Goal: Transaction & Acquisition: Purchase product/service

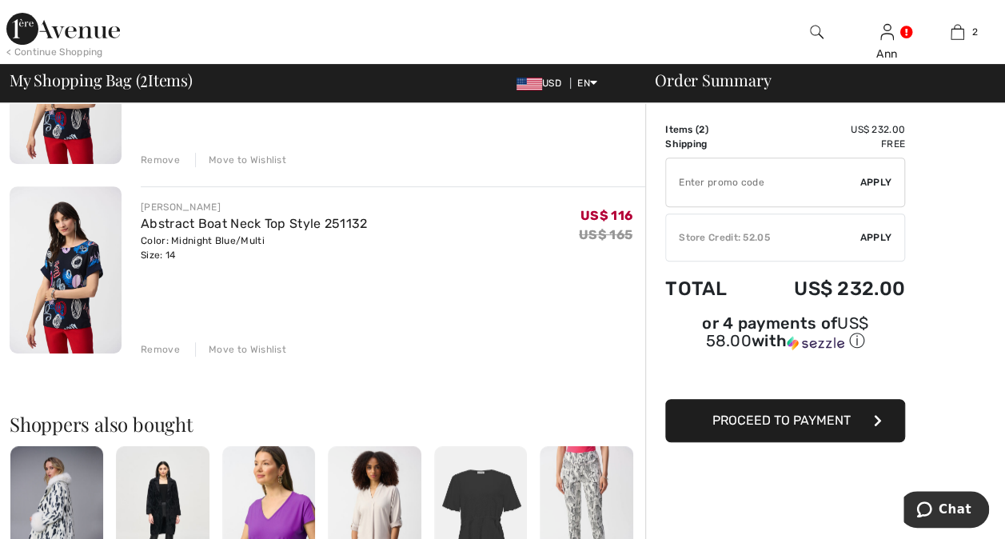
scroll to position [240, 0]
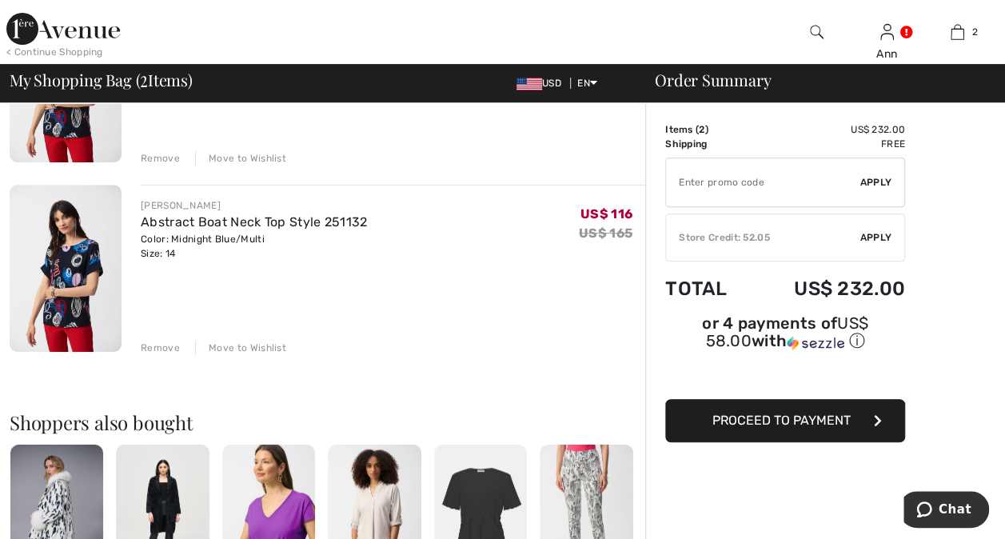
click at [160, 350] on div "Remove" at bounding box center [160, 347] width 39 height 14
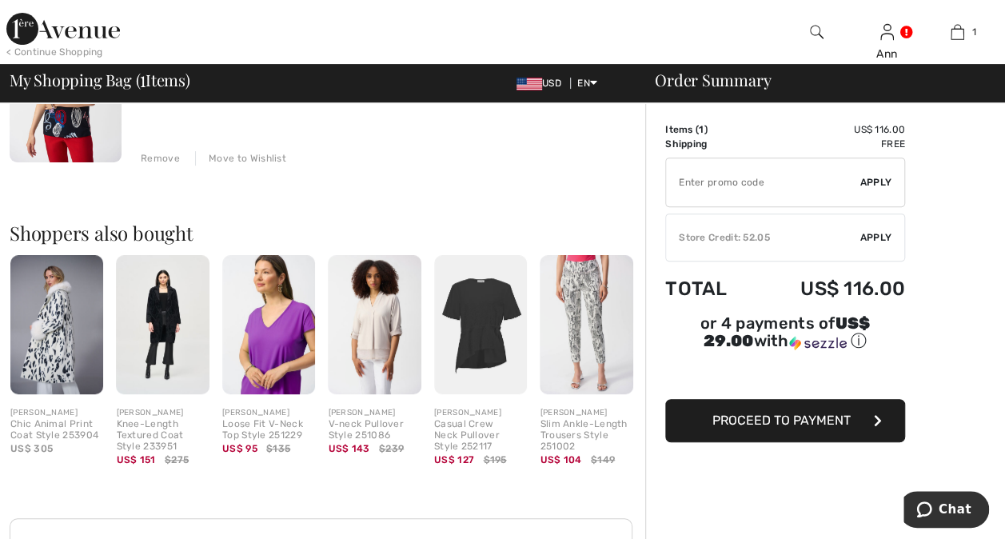
click at [65, 345] on img at bounding box center [56, 325] width 93 height 140
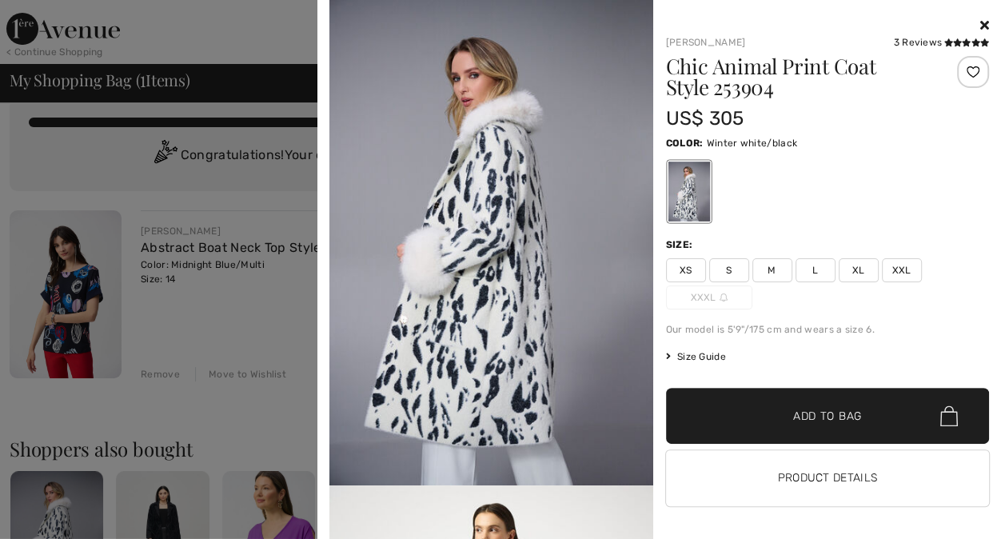
scroll to position [0, 0]
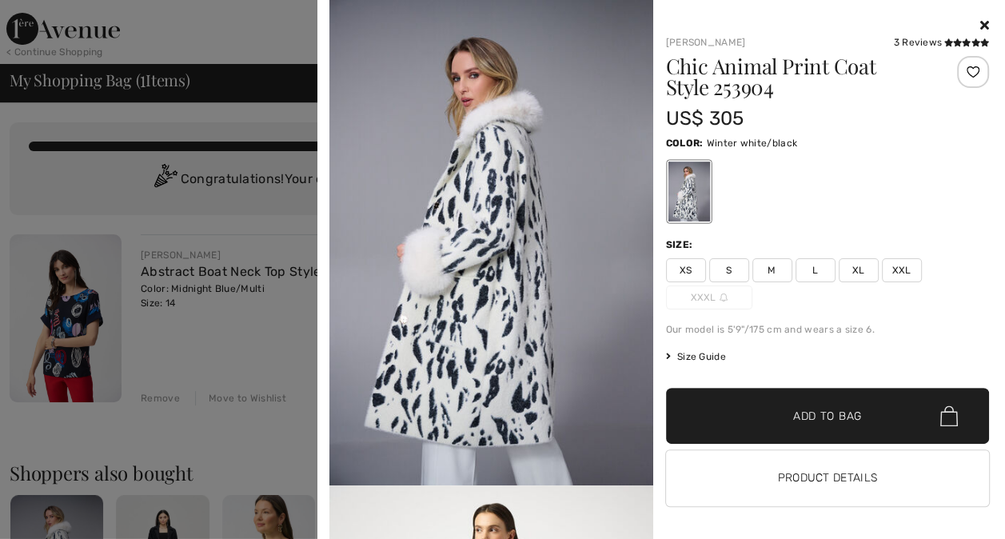
click at [109, 185] on div at bounding box center [502, 269] width 1005 height 539
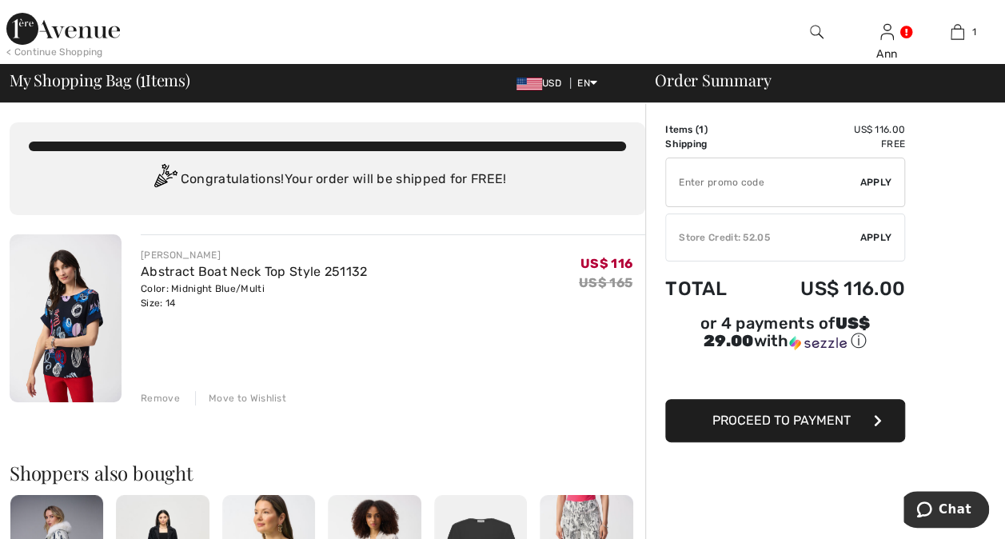
click at [786, 412] on span "Proceed to Payment" at bounding box center [781, 419] width 138 height 15
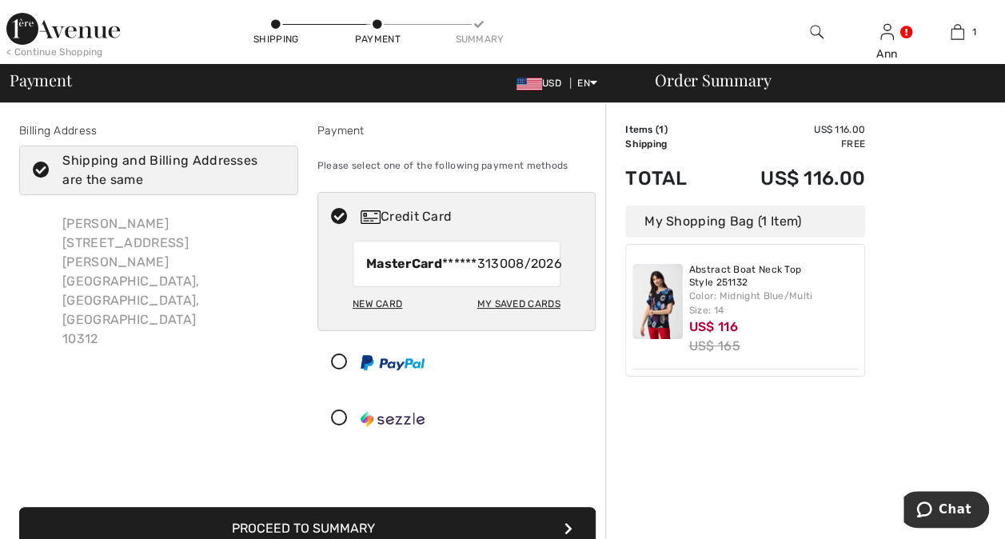
click at [505, 317] on div "My Saved Cards" at bounding box center [517, 303] width 83 height 27
radio input "true"
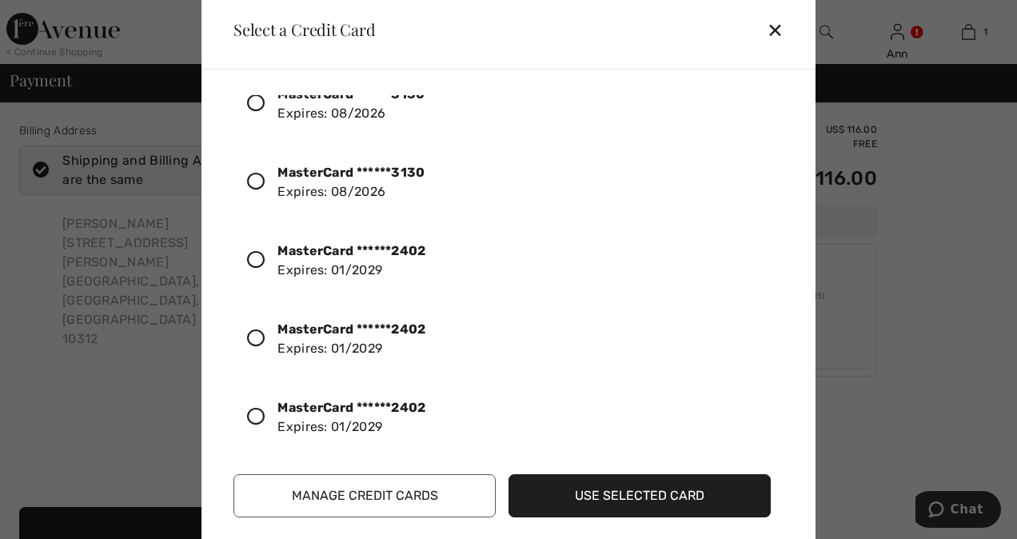
scroll to position [120, 0]
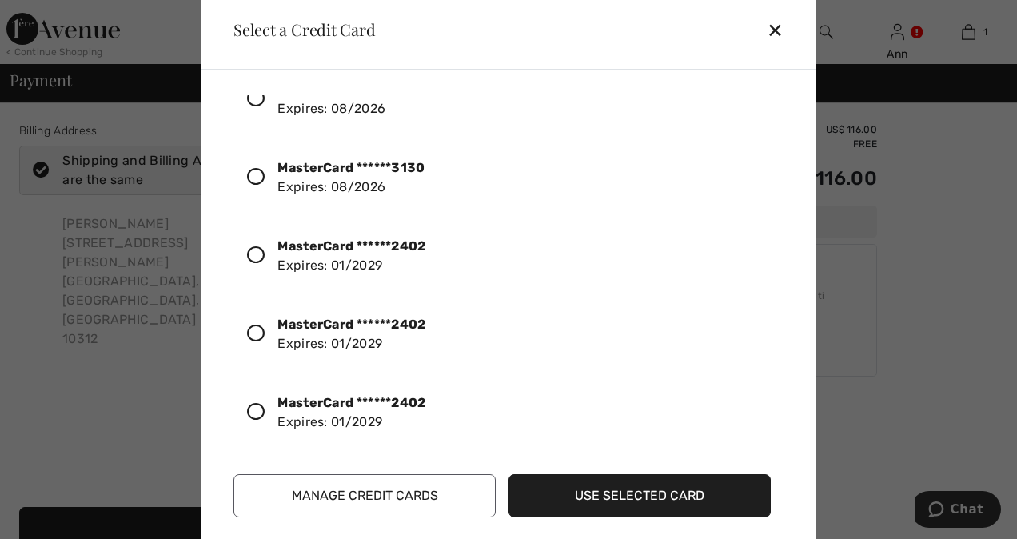
click at [257, 253] on icon at bounding box center [256, 255] width 18 height 18
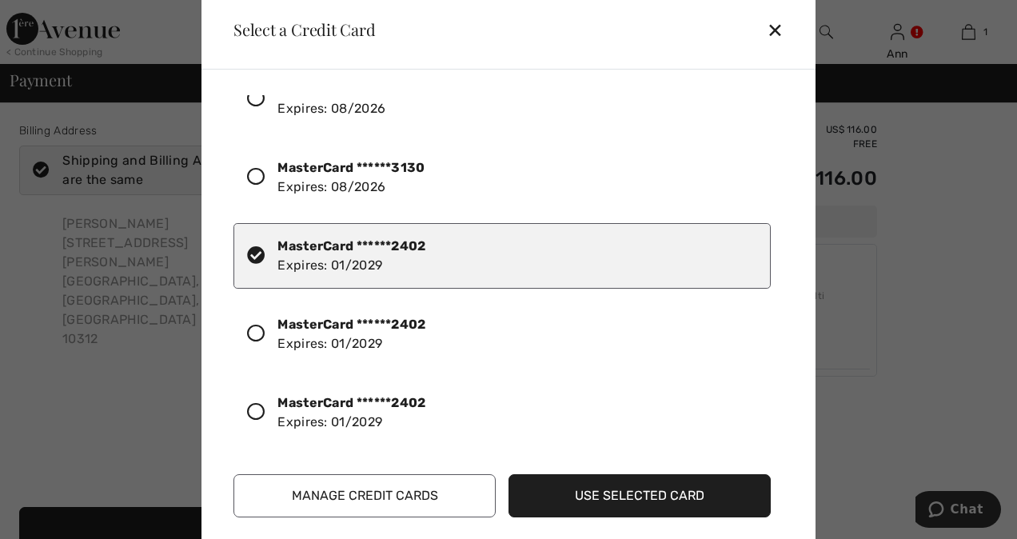
click at [606, 500] on button "Use Selected Card" at bounding box center [639, 495] width 262 height 43
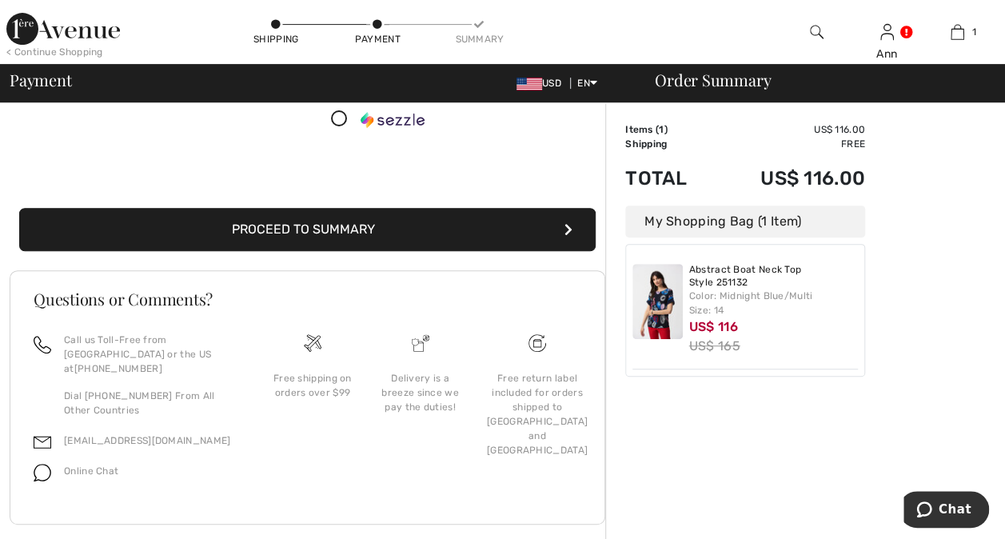
scroll to position [320, 0]
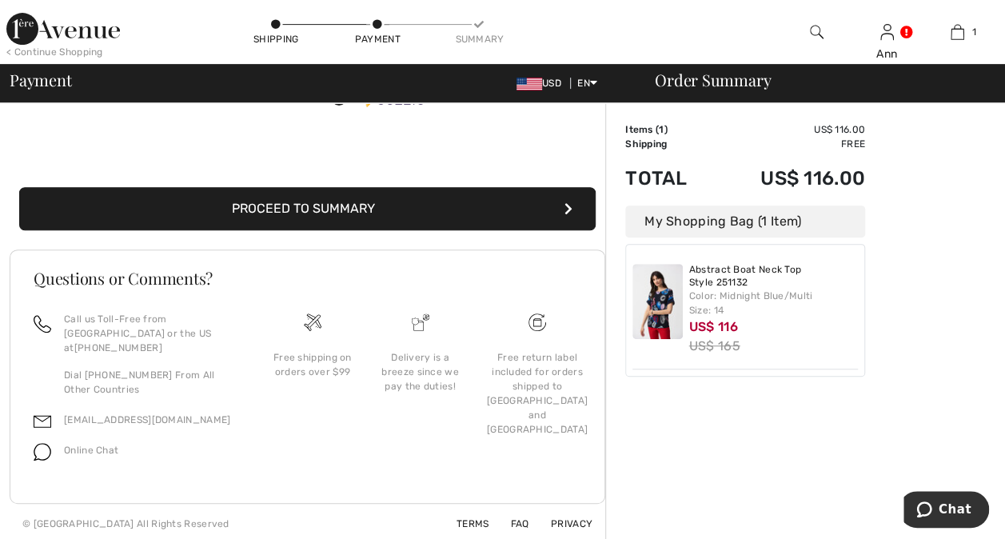
click at [362, 229] on button "Proceed to Summary" at bounding box center [307, 208] width 576 height 43
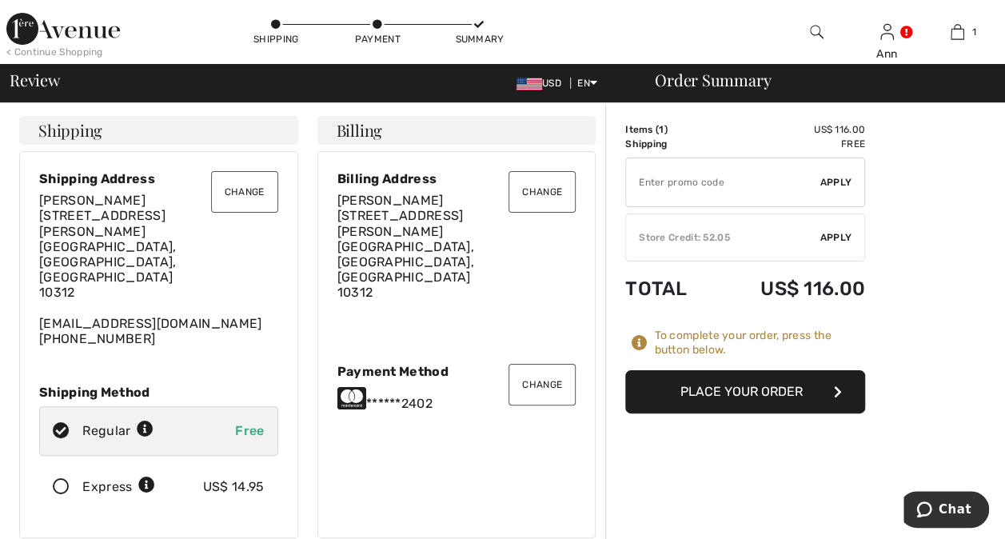
click at [729, 392] on button "Place Your Order" at bounding box center [745, 391] width 240 height 43
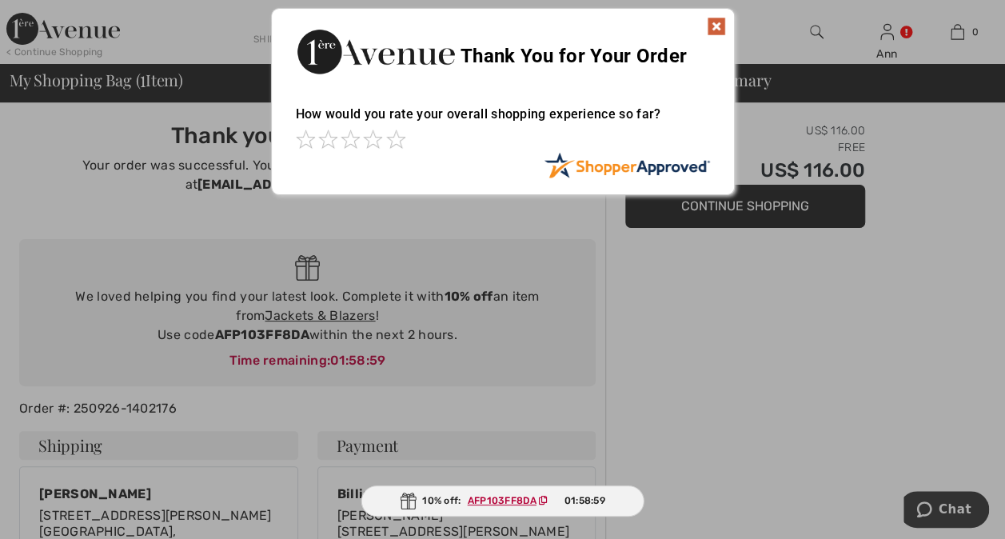
click at [714, 27] on img at bounding box center [715, 26] width 19 height 19
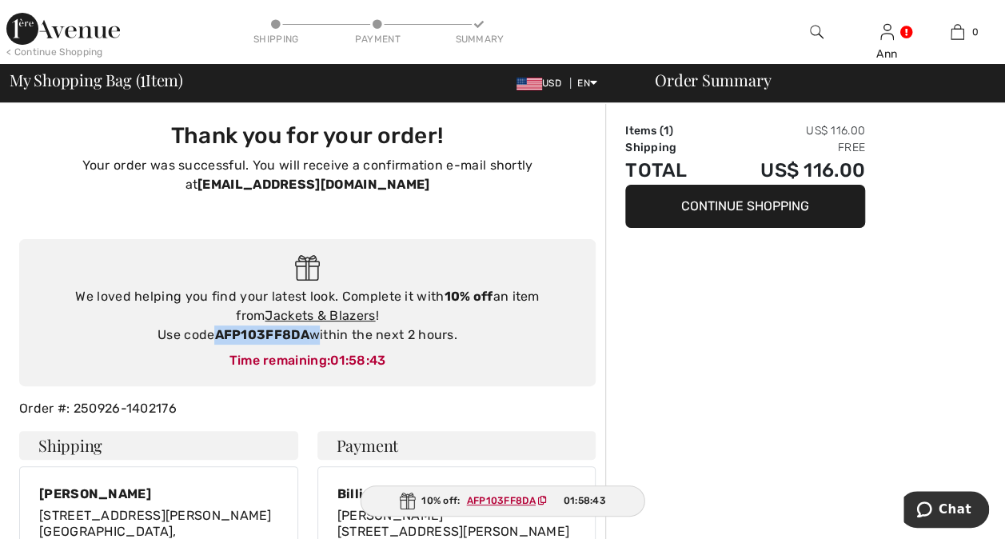
drag, startPoint x: 312, startPoint y: 334, endPoint x: 214, endPoint y: 340, distance: 97.7
click at [214, 340] on div "We loved helping you find your latest look. Complete it with 10% off an item fr…" at bounding box center [307, 316] width 544 height 58
drag, startPoint x: 214, startPoint y: 340, endPoint x: 269, endPoint y: 332, distance: 55.1
copy div "AFP103FF8DA"
click at [353, 313] on link "Jackets & Blazers" at bounding box center [320, 315] width 110 height 15
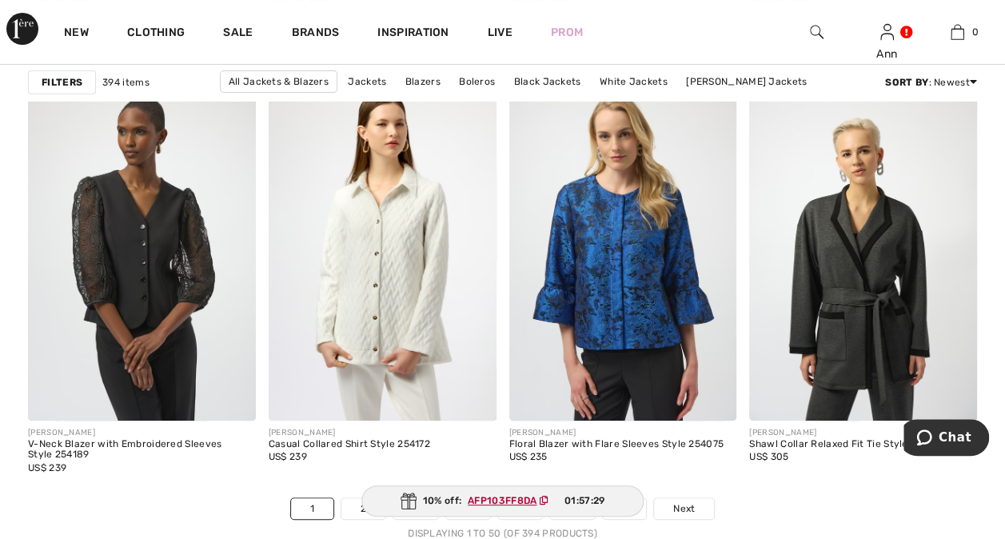
scroll to position [6234, 0]
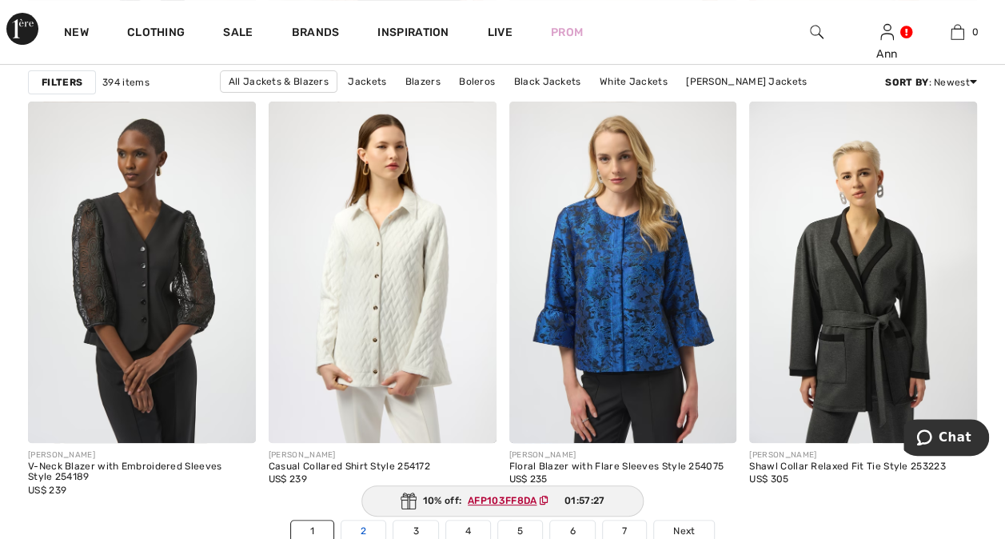
click at [366, 524] on link "2" at bounding box center [363, 530] width 44 height 21
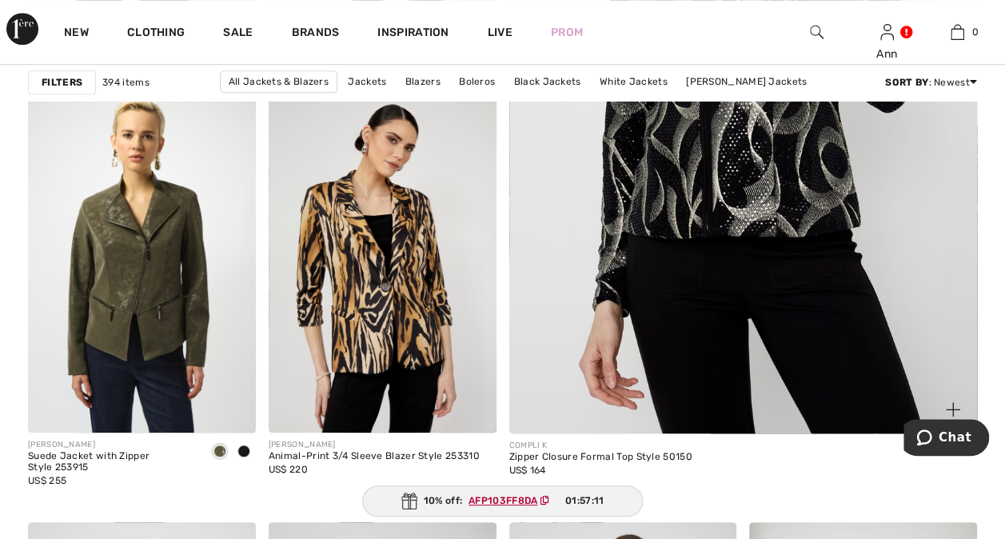
scroll to position [559, 0]
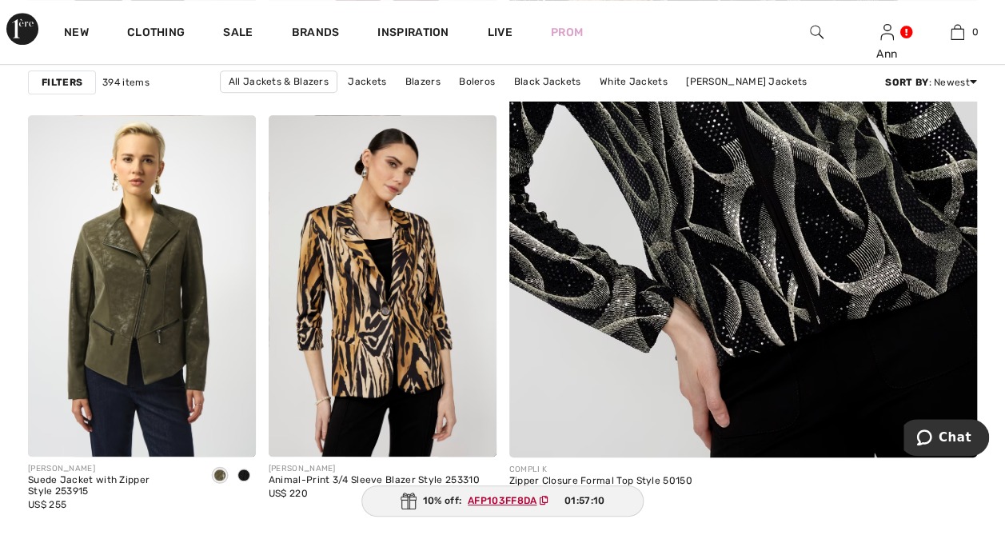
click at [764, 283] on img at bounding box center [743, 105] width 562 height 842
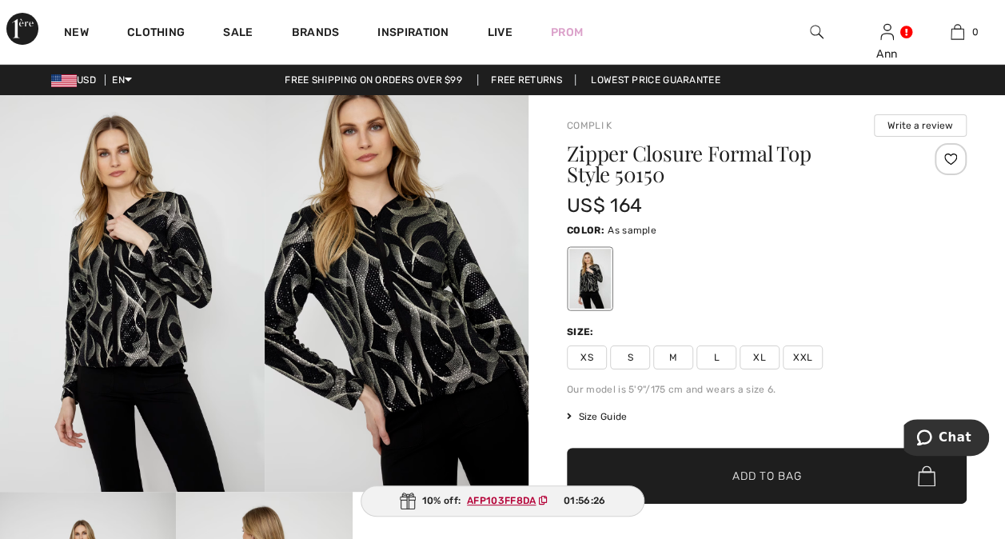
click at [762, 356] on span "XL" at bounding box center [759, 357] width 40 height 24
click at [569, 419] on icon at bounding box center [569, 417] width 5 height 10
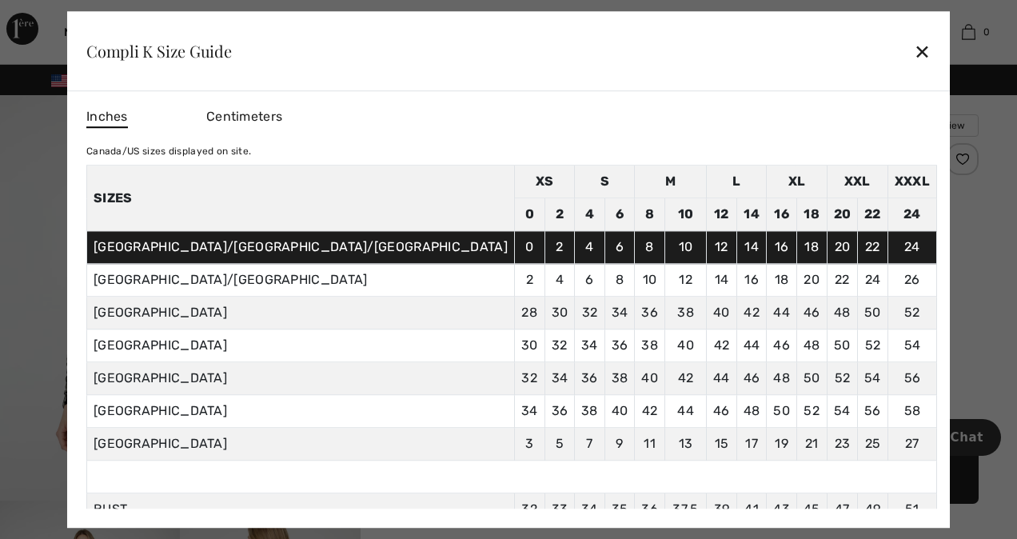
click at [913, 54] on div "✕" at bounding box center [921, 51] width 17 height 34
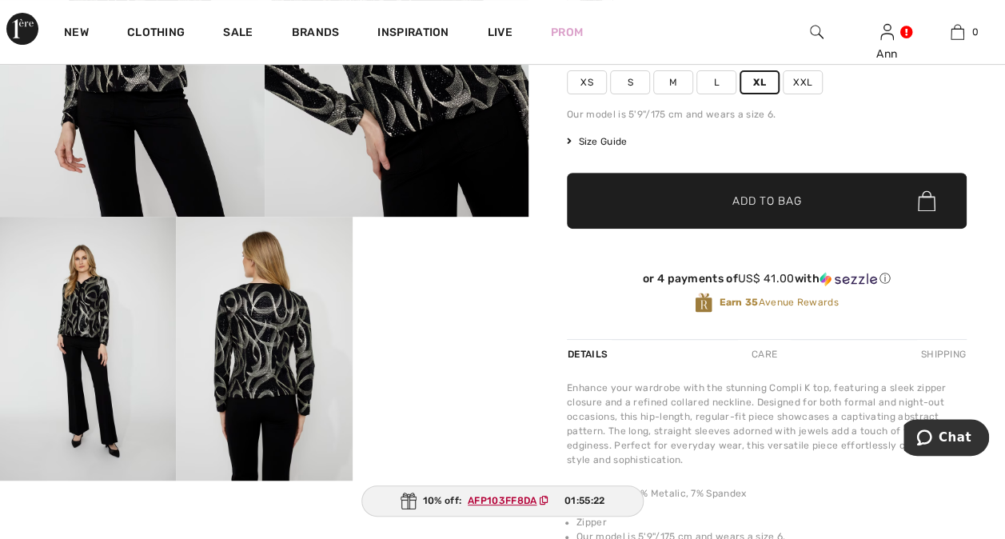
scroll to position [240, 0]
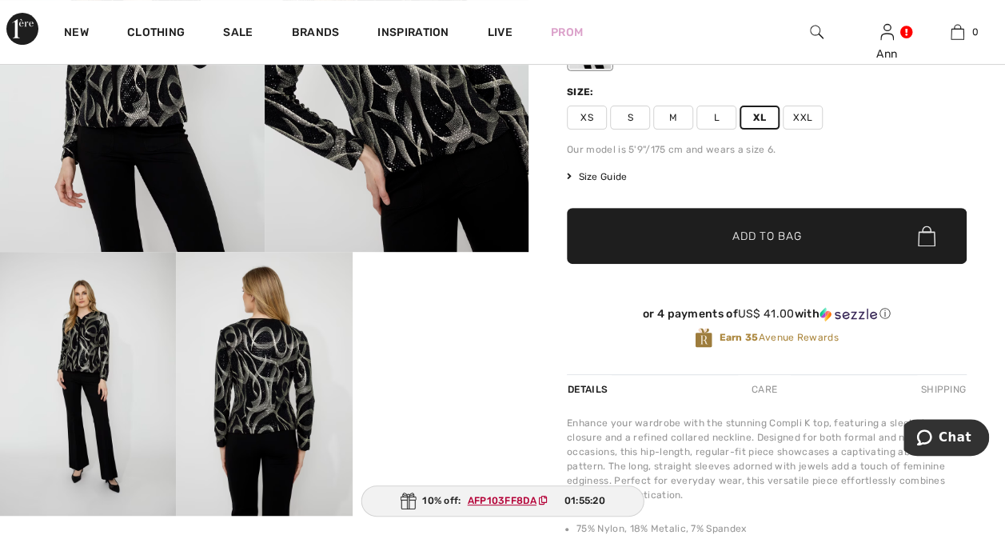
click at [777, 231] on span "Add to Bag" at bounding box center [766, 236] width 69 height 17
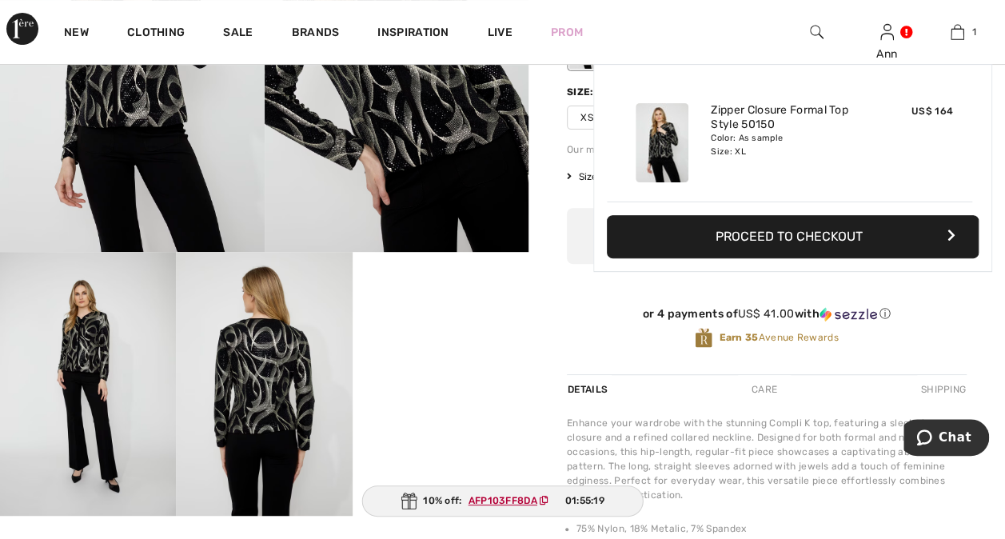
scroll to position [0, 0]
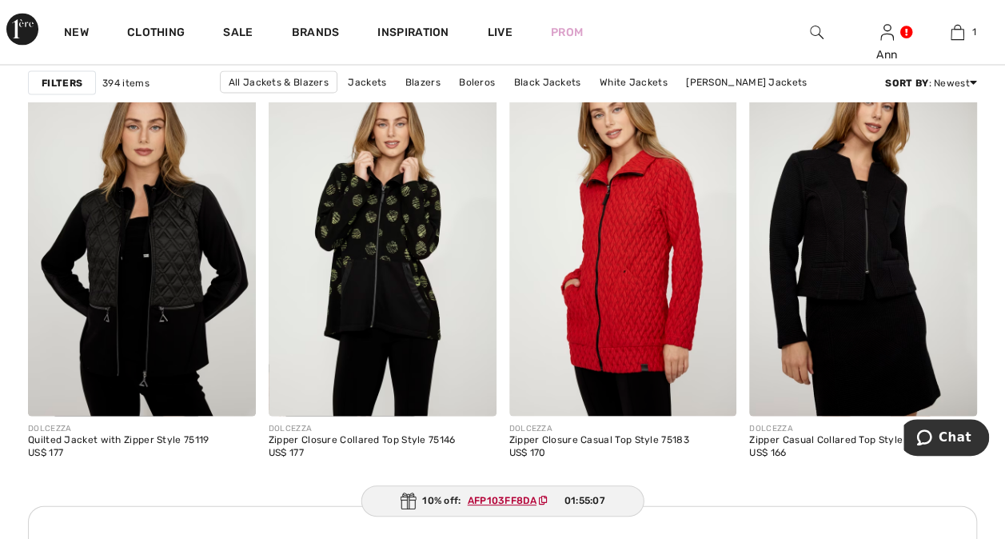
scroll to position [1439, 0]
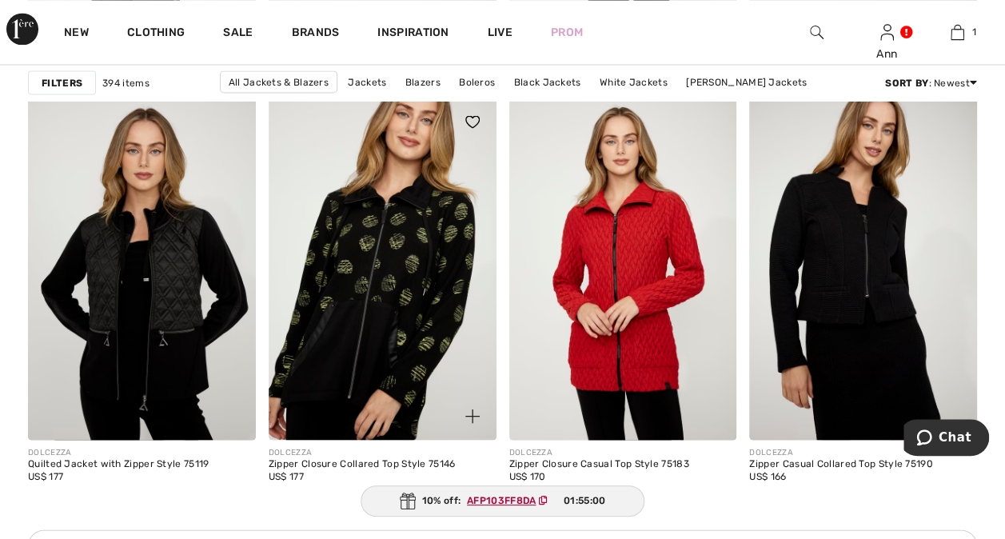
click at [398, 295] on img at bounding box center [383, 267] width 228 height 341
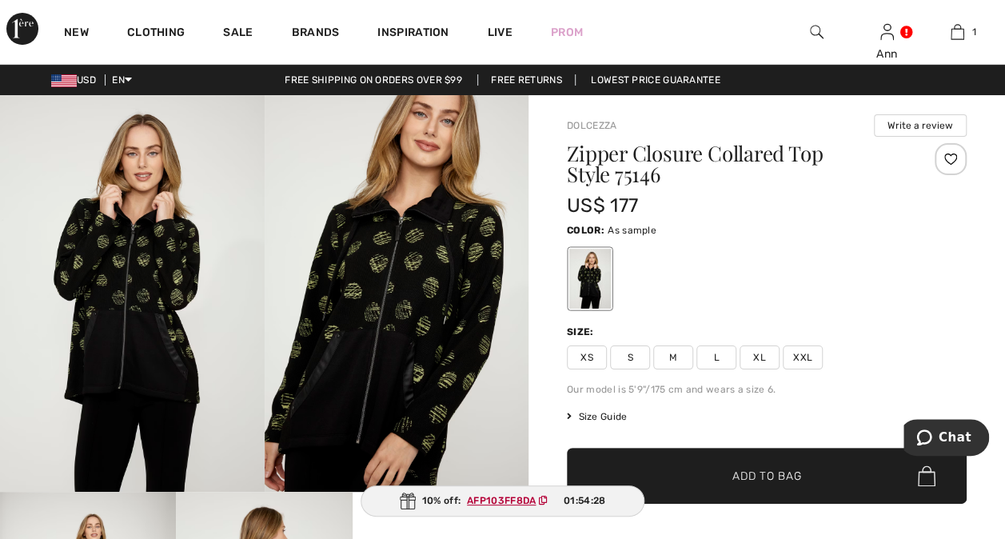
click at [756, 352] on span "XL" at bounding box center [759, 357] width 40 height 24
click at [770, 476] on span "Add to Bag" at bounding box center [766, 476] width 69 height 17
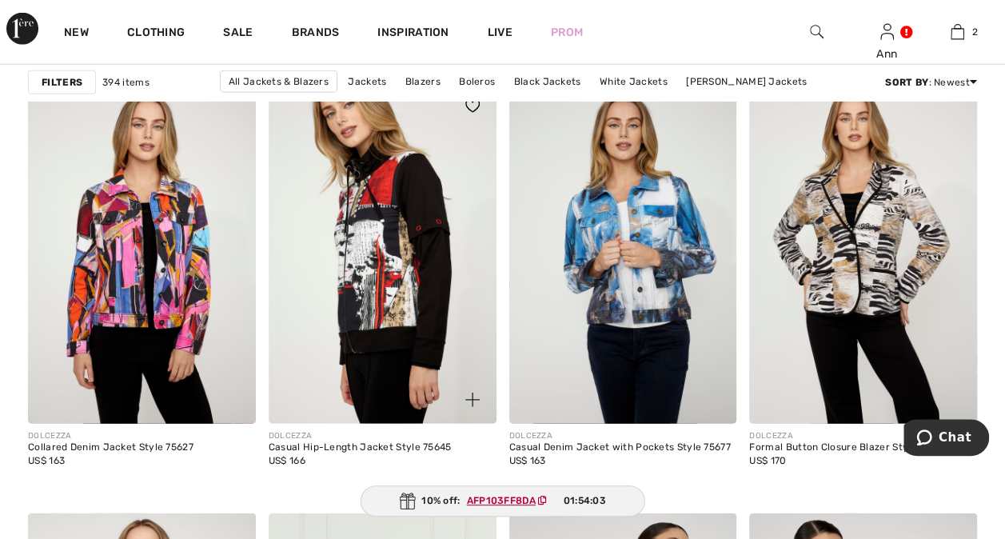
scroll to position [2078, 0]
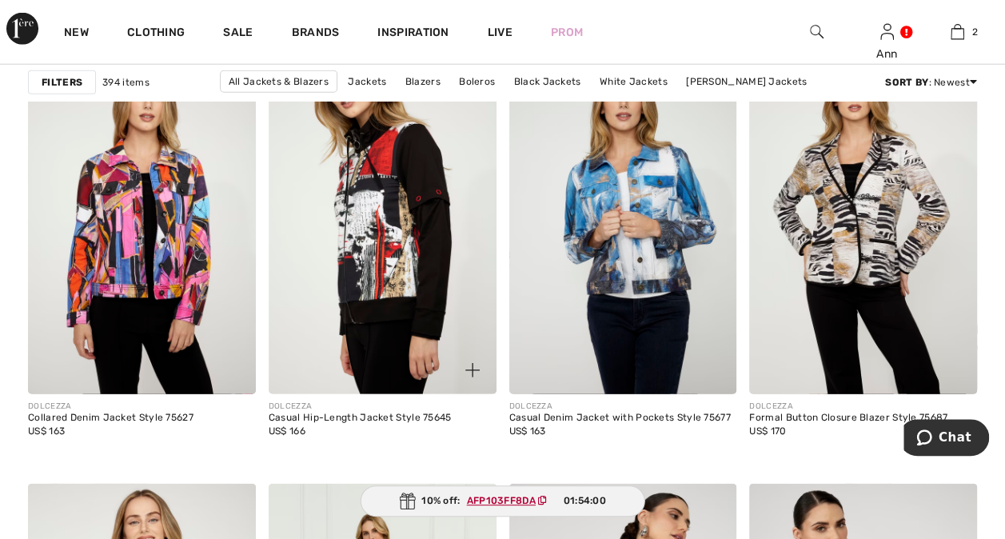
click at [387, 281] on img at bounding box center [383, 223] width 228 height 341
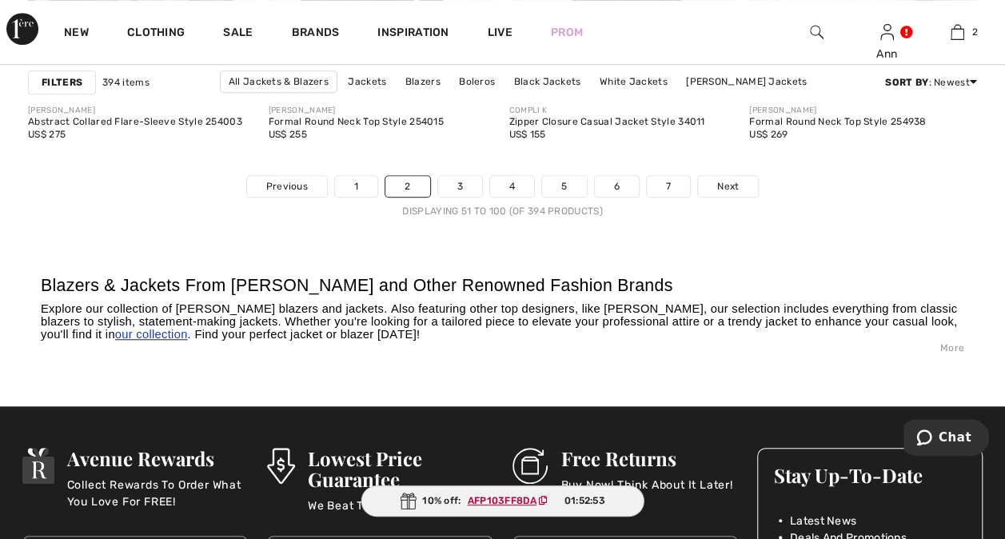
scroll to position [6553, 0]
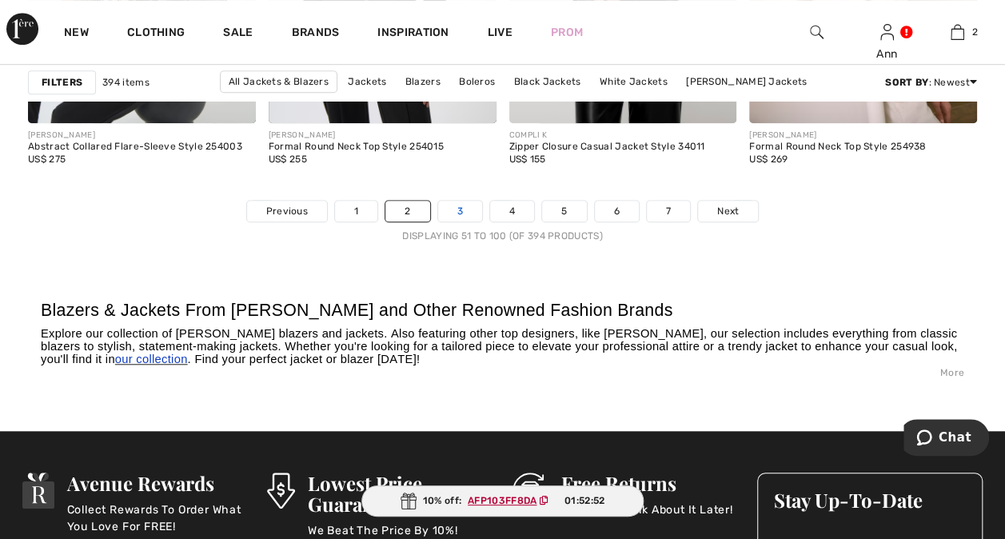
click at [457, 203] on link "3" at bounding box center [460, 211] width 44 height 21
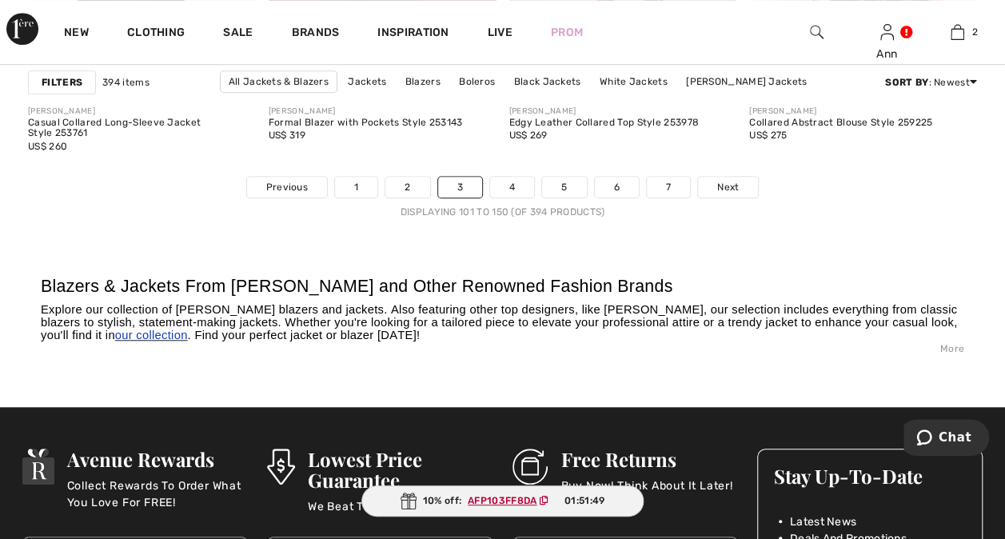
scroll to position [6553, 0]
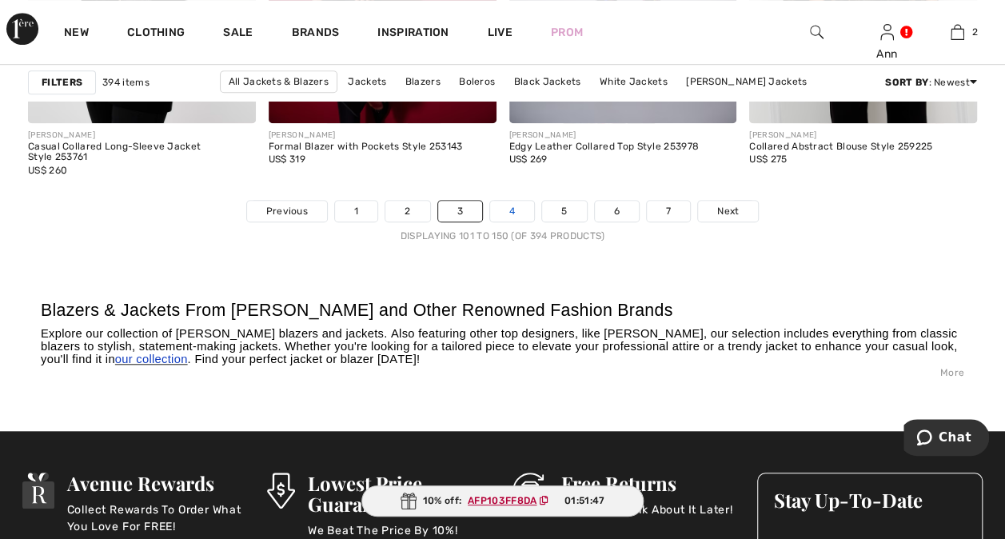
click at [517, 211] on link "4" at bounding box center [512, 211] width 44 height 21
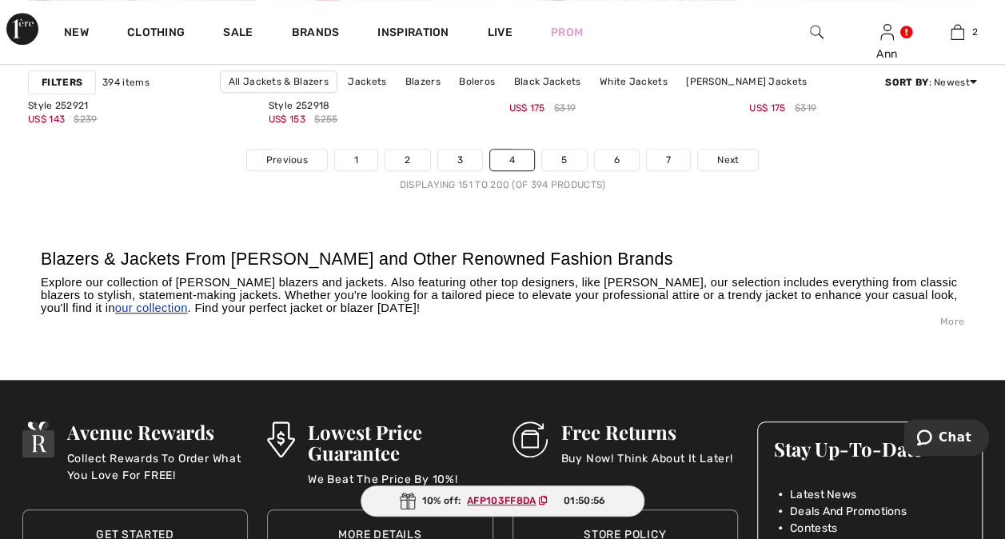
scroll to position [6633, 0]
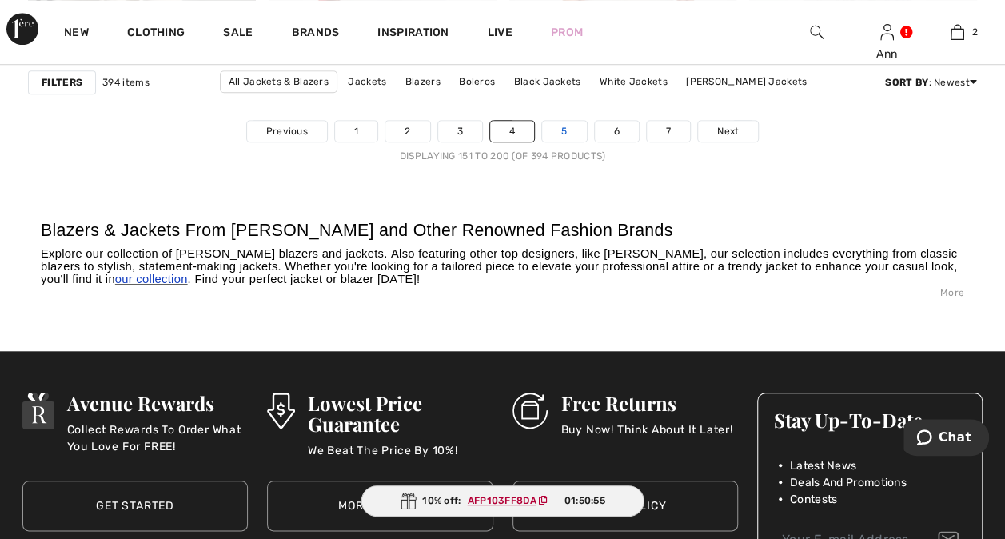
click at [573, 133] on link "5" at bounding box center [564, 131] width 44 height 21
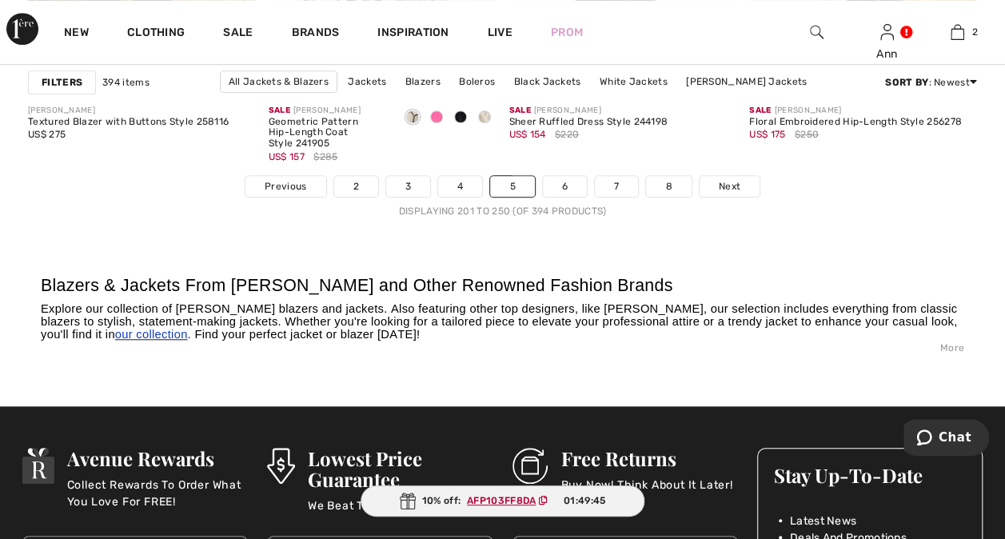
scroll to position [6553, 0]
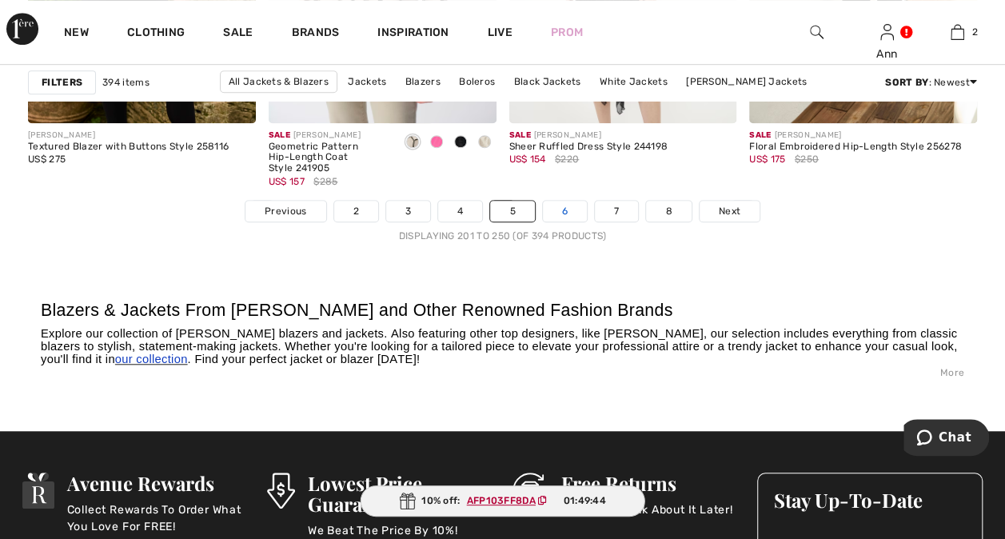
click at [569, 209] on link "6" at bounding box center [565, 211] width 44 height 21
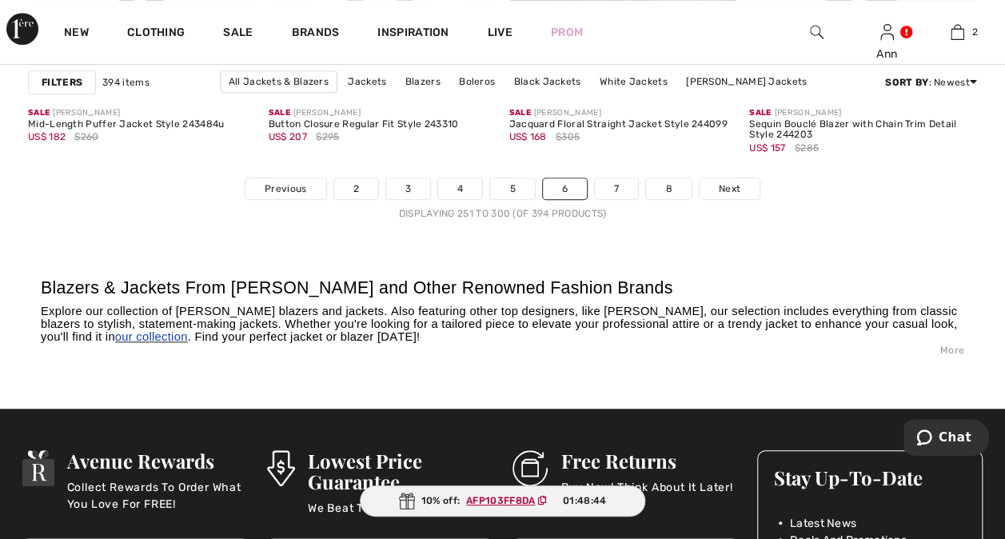
scroll to position [6553, 0]
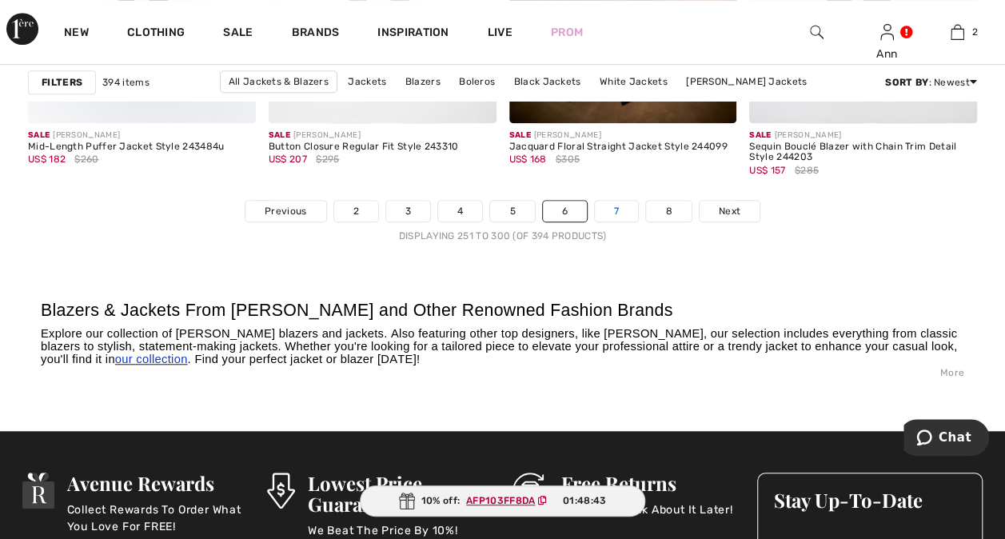
click at [604, 206] on link "7" at bounding box center [616, 211] width 43 height 21
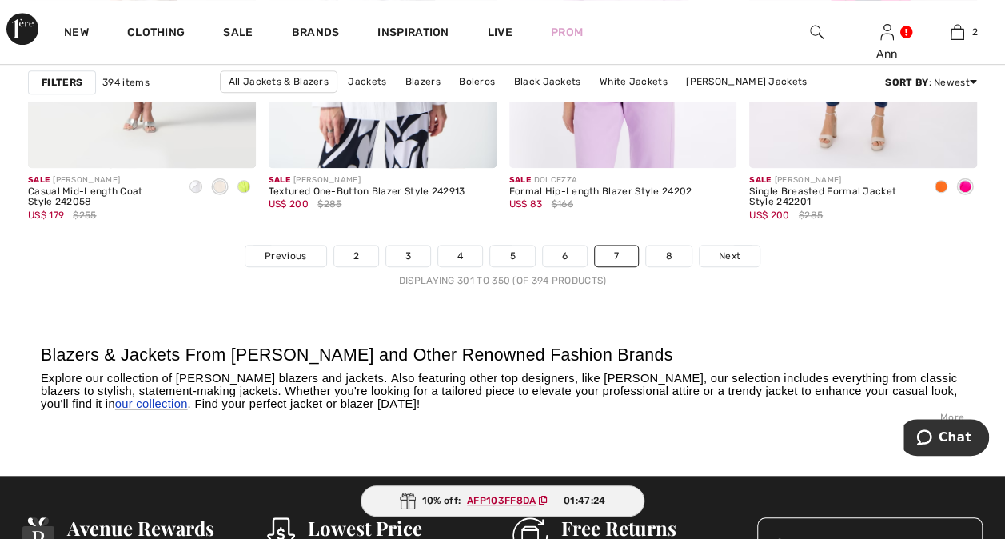
scroll to position [6553, 0]
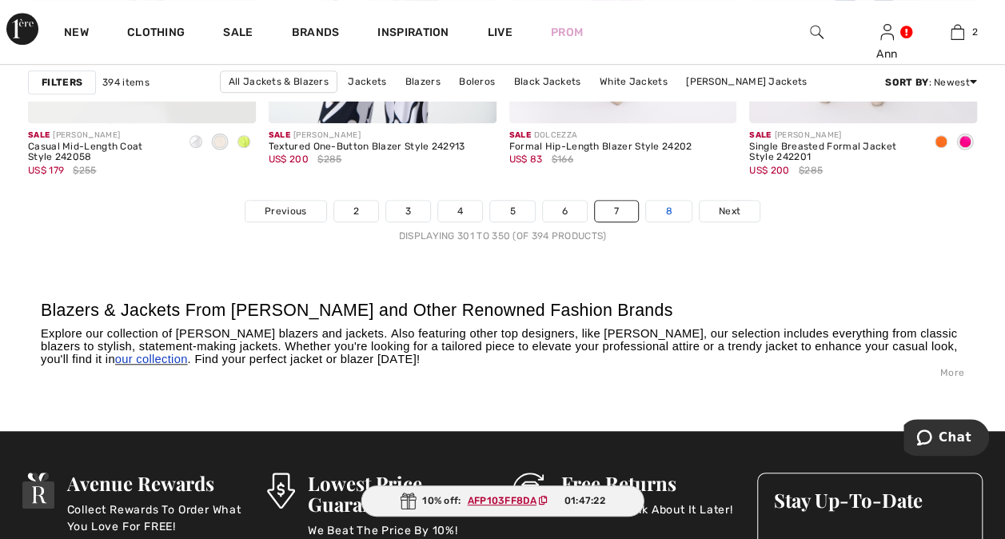
click at [665, 212] on link "8" at bounding box center [668, 211] width 45 height 21
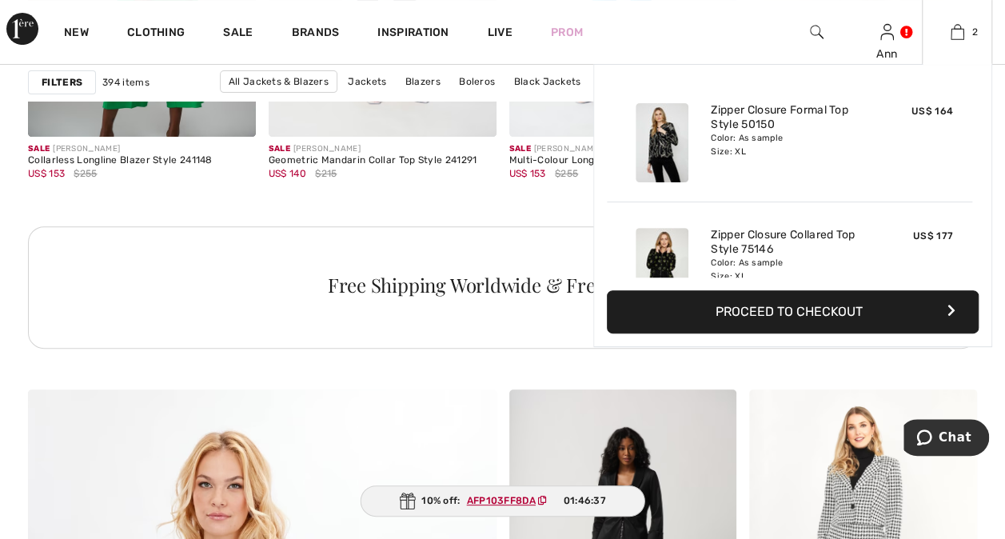
scroll to position [3197, 0]
click at [964, 40] on link "2" at bounding box center [956, 31] width 69 height 19
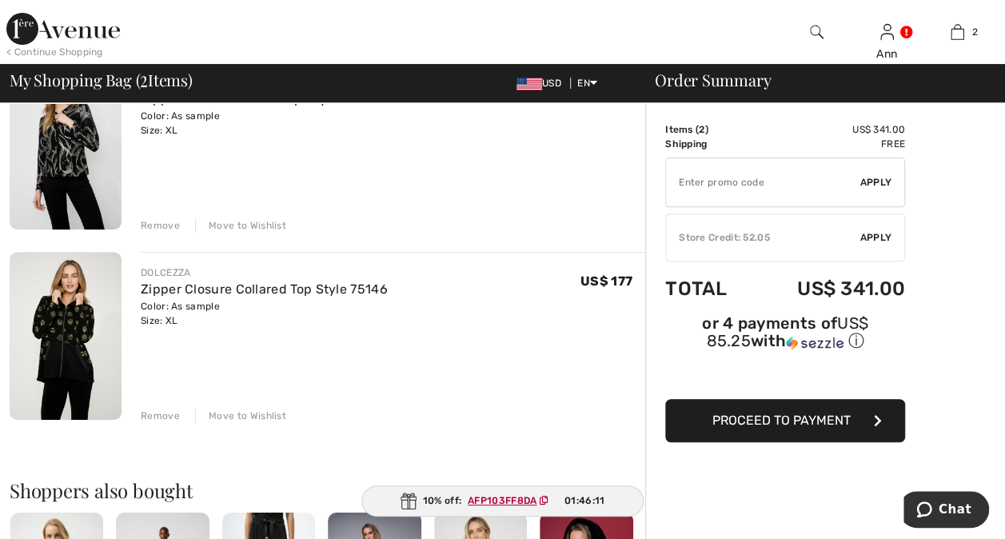
scroll to position [240, 0]
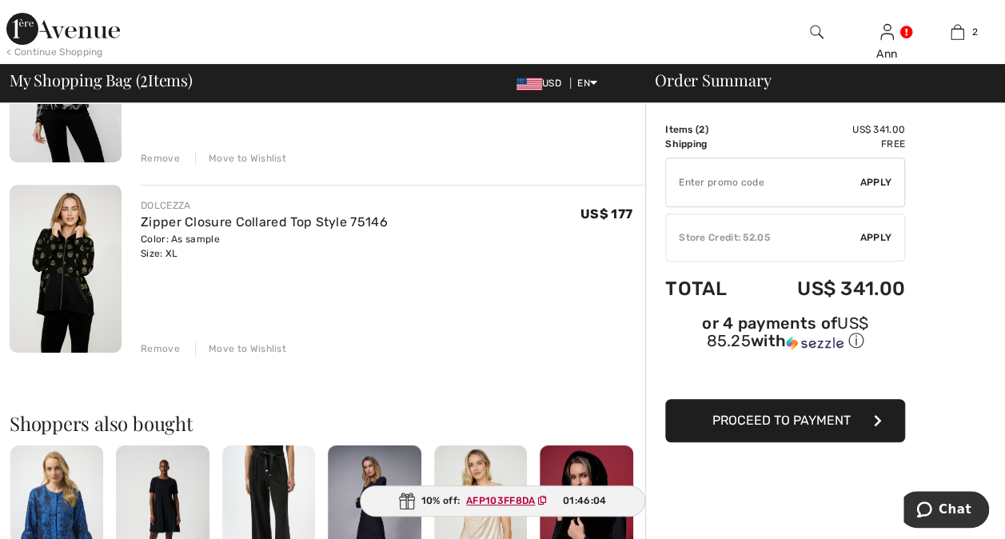
click at [783, 412] on span "Proceed to Payment" at bounding box center [781, 419] width 138 height 15
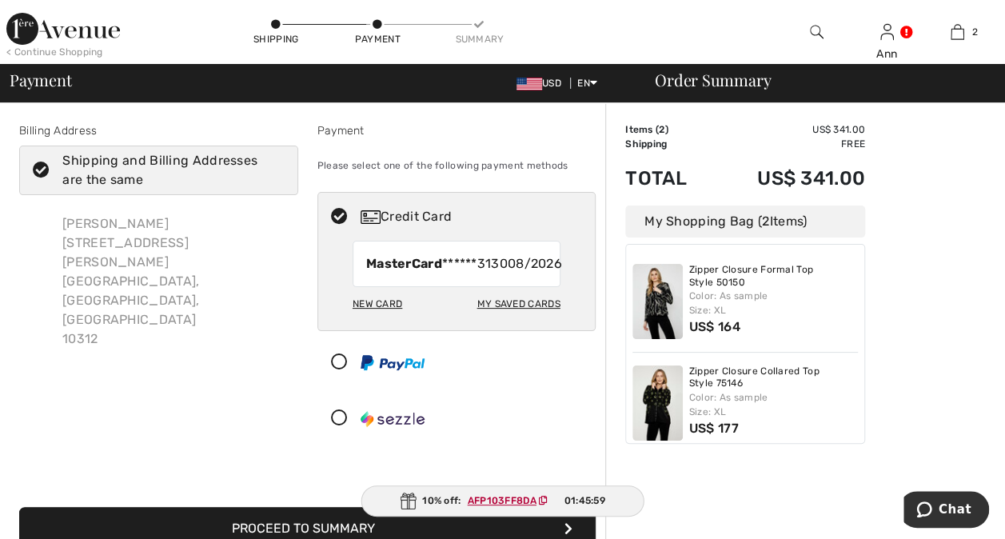
click at [497, 317] on div "My Saved Cards" at bounding box center [517, 303] width 83 height 27
radio input "true"
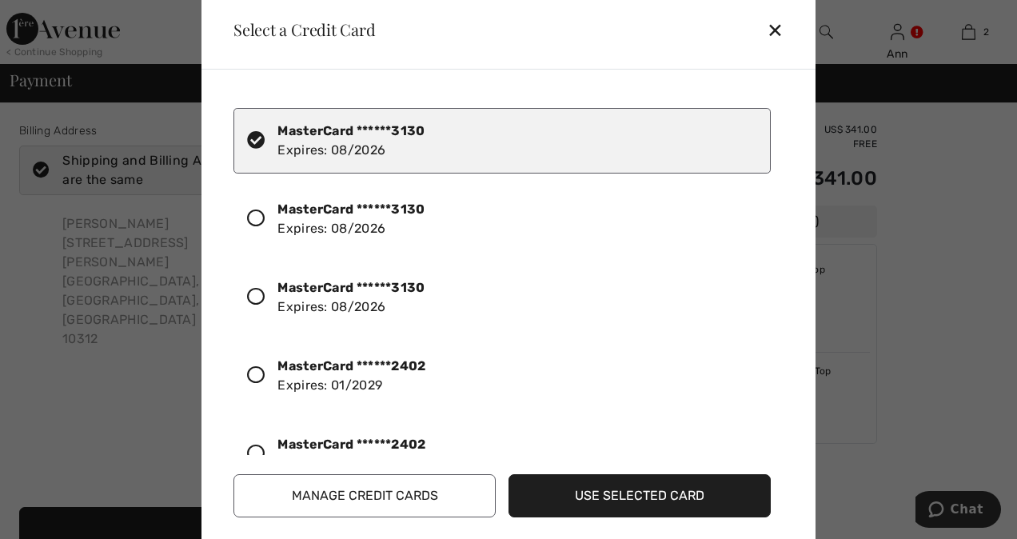
click at [249, 372] on icon at bounding box center [256, 375] width 18 height 18
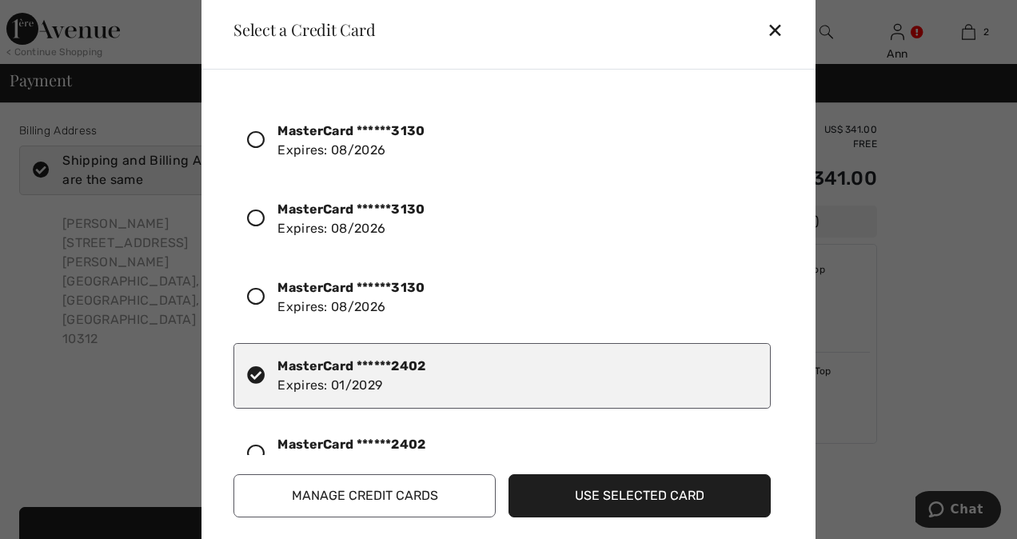
click at [601, 498] on button "Use Selected Card" at bounding box center [639, 495] width 262 height 43
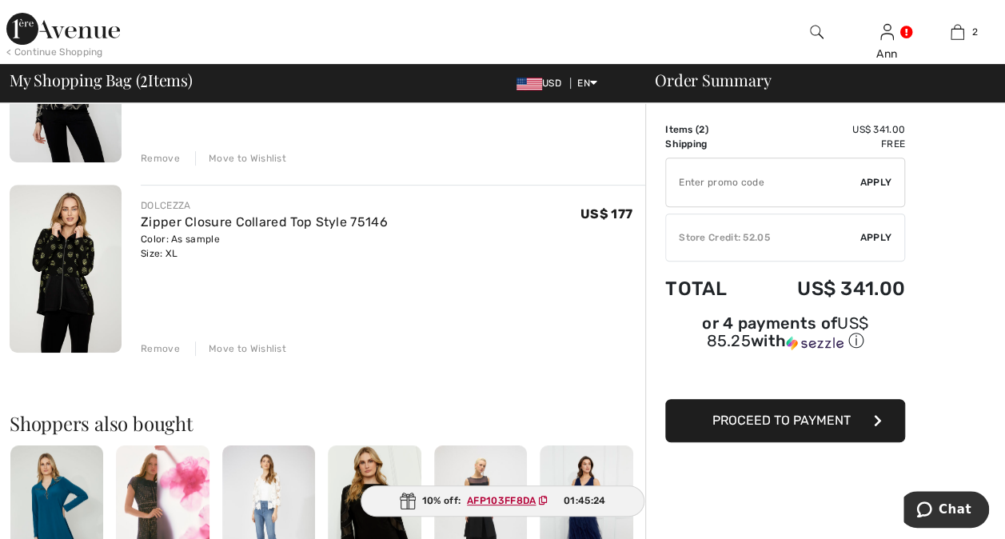
click at [725, 184] on input "TEXT" at bounding box center [763, 182] width 194 height 48
paste input "AFP103FF8DA"
type input "AFP103FF8DA"
click at [873, 181] on span "Apply" at bounding box center [876, 182] width 32 height 14
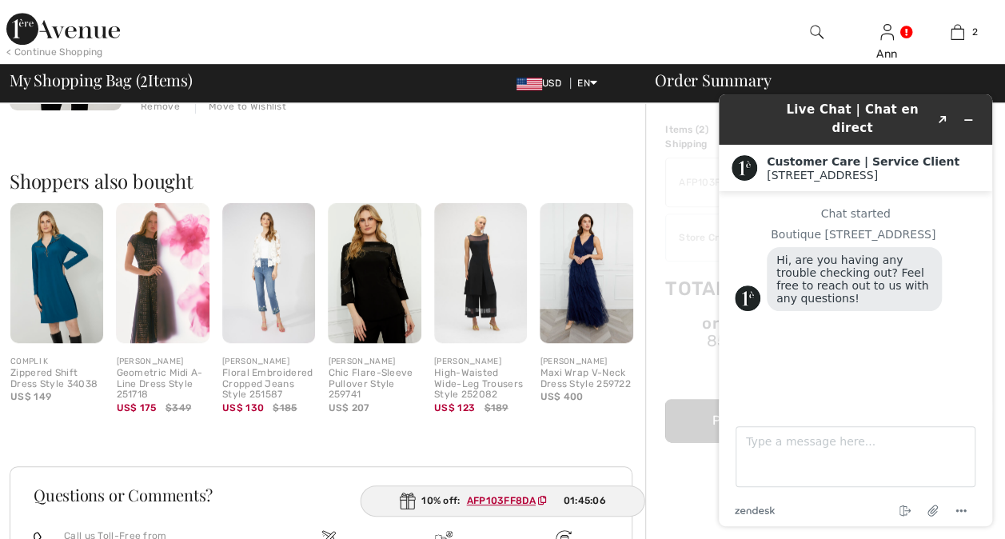
scroll to position [559, 0]
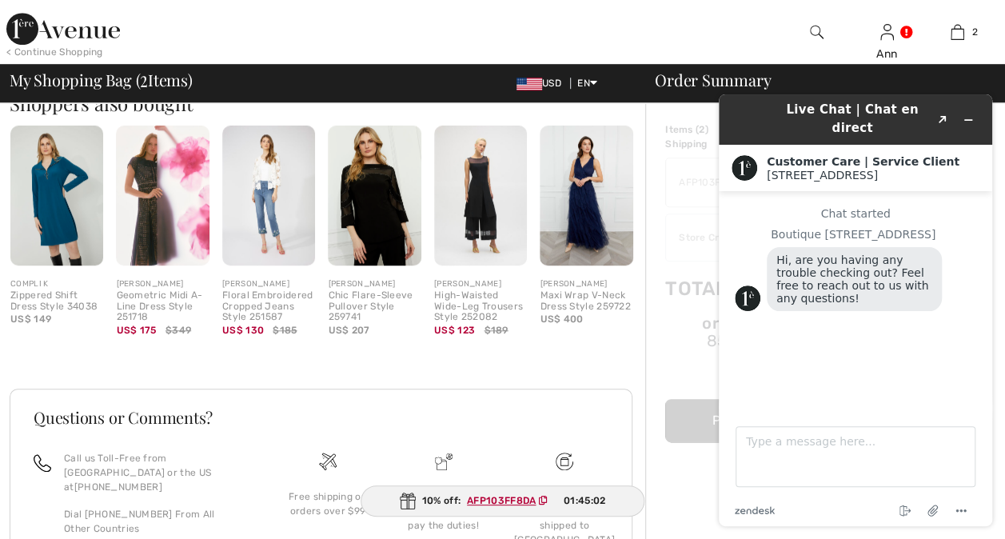
click at [679, 499] on div "Order Summary Details Items ( 2 ) US$ 341.00 Promo code US$ 0.00 Shipping Free …" at bounding box center [825, 113] width 360 height 1139
click at [966, 114] on icon "Minimize widget" at bounding box center [967, 119] width 11 height 11
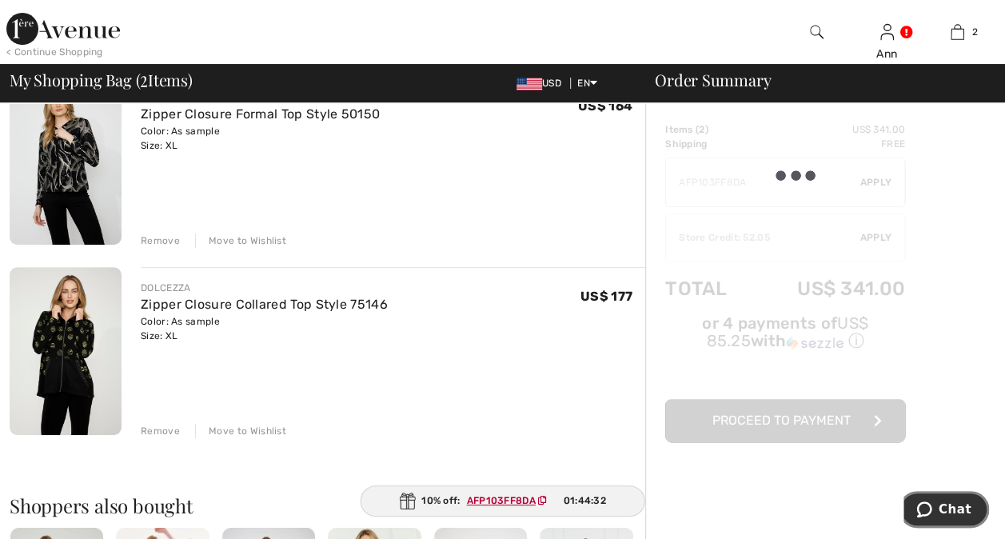
scroll to position [0, 0]
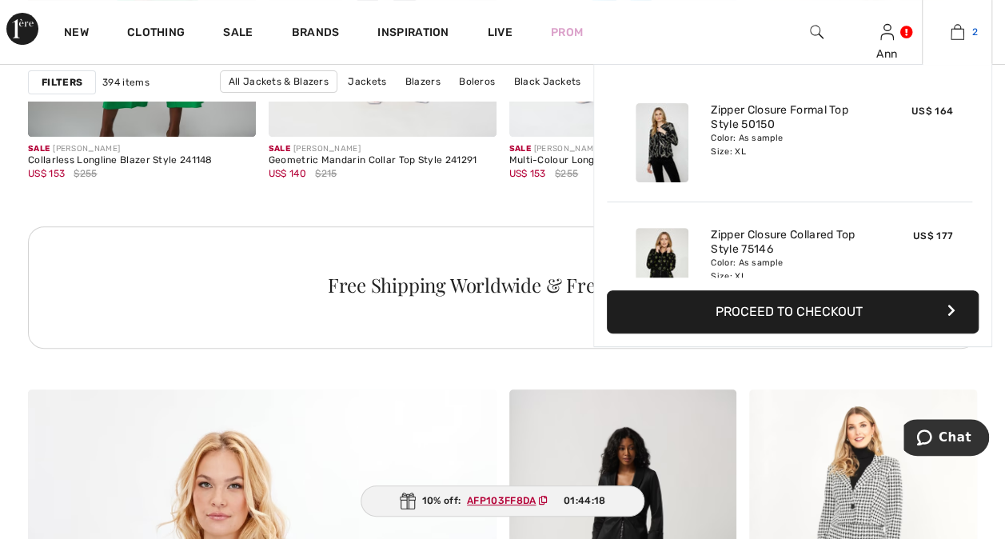
click at [950, 38] on img at bounding box center [957, 31] width 14 height 19
click at [818, 313] on button "Proceed to Checkout" at bounding box center [793, 311] width 372 height 43
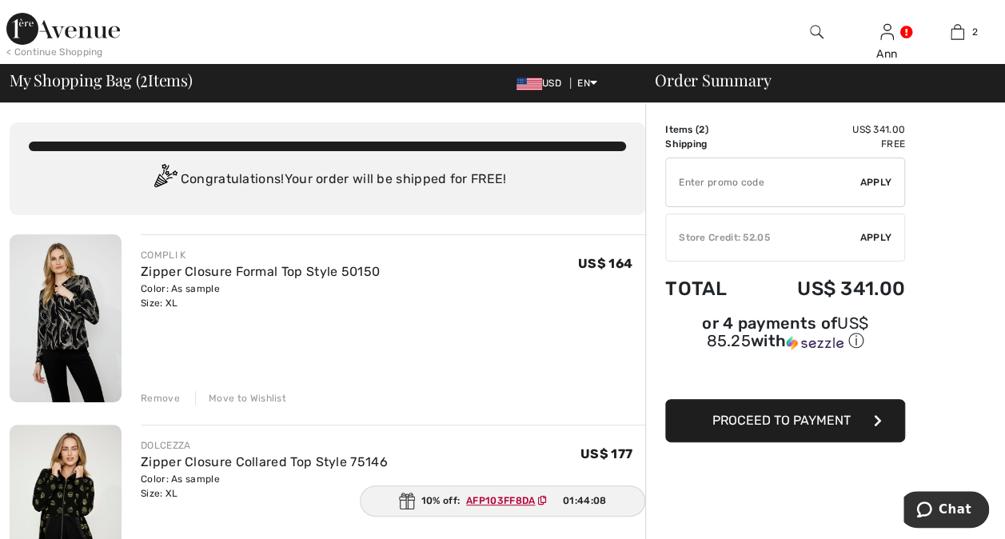
paste input "AFP103FF8DA"
type input "AFP103FF8DA"
click at [877, 178] on span "Apply" at bounding box center [876, 182] width 32 height 14
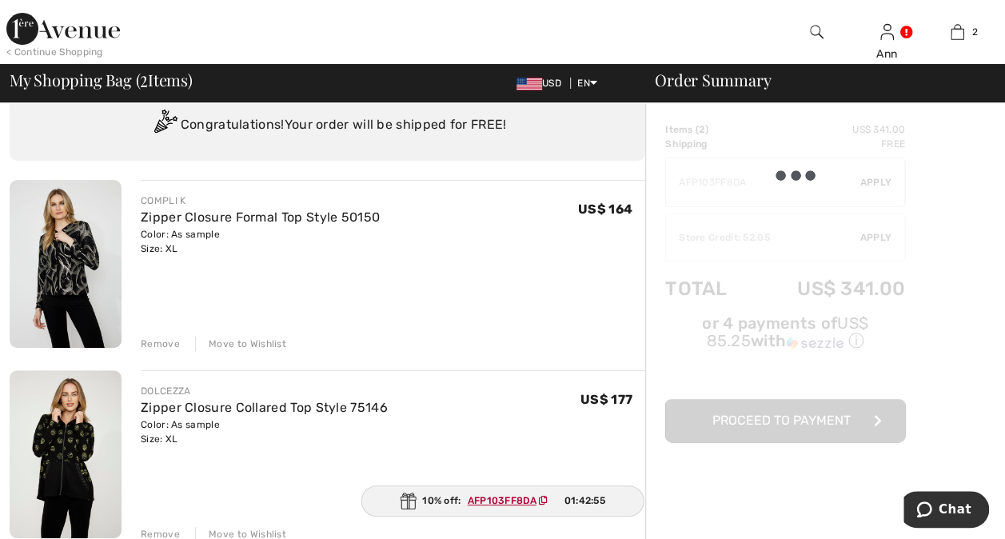
scroll to position [80, 0]
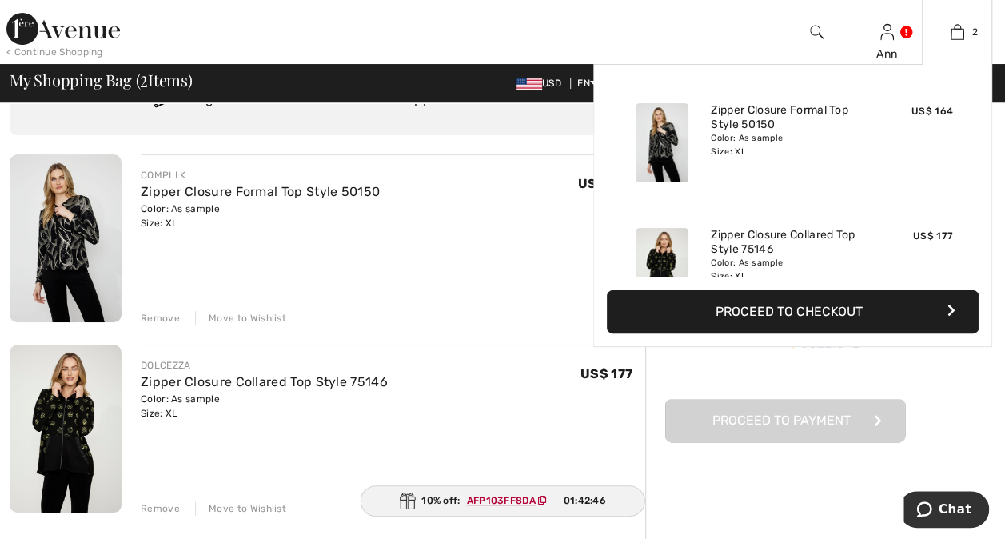
click at [803, 307] on button "Proceed to Checkout" at bounding box center [793, 311] width 372 height 43
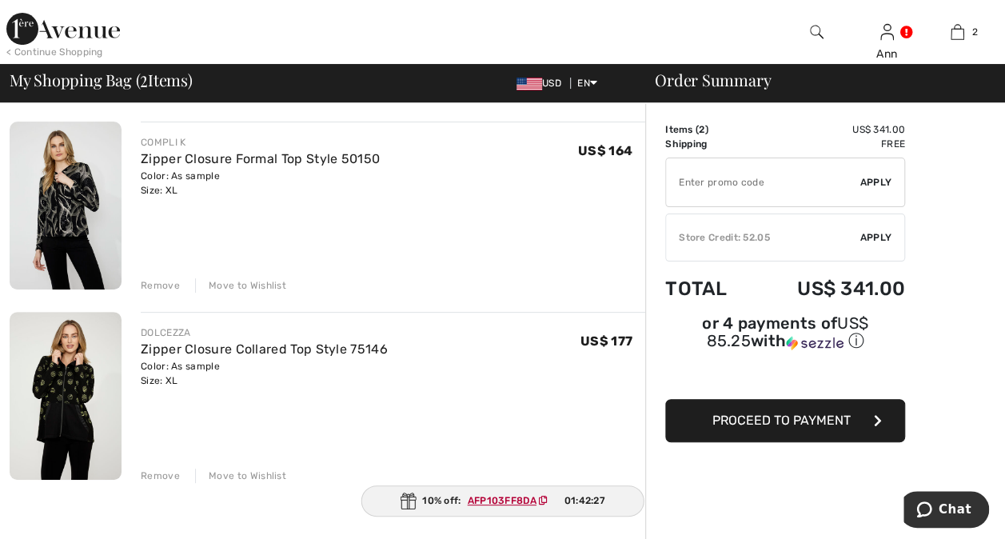
scroll to position [80, 0]
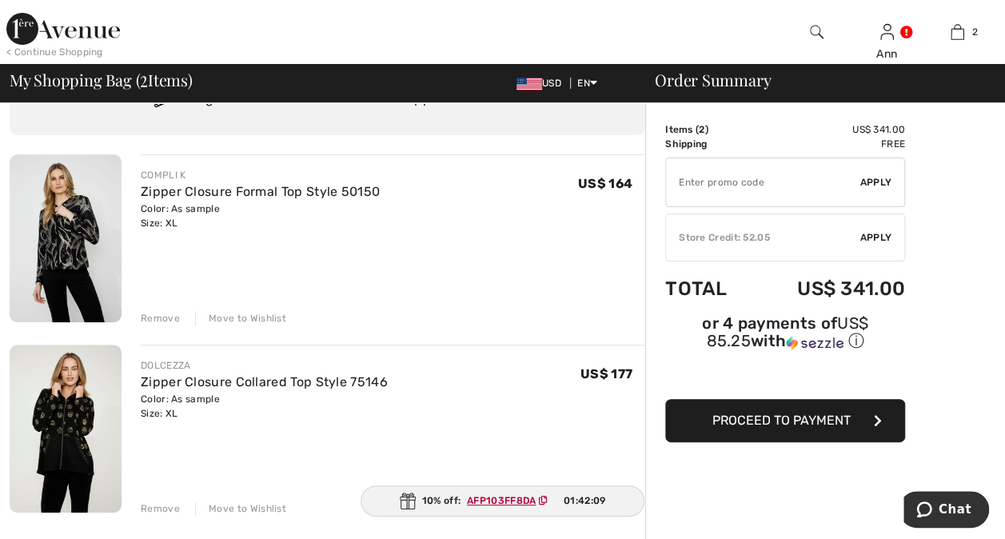
click at [731, 186] on input "TEXT" at bounding box center [763, 182] width 194 height 48
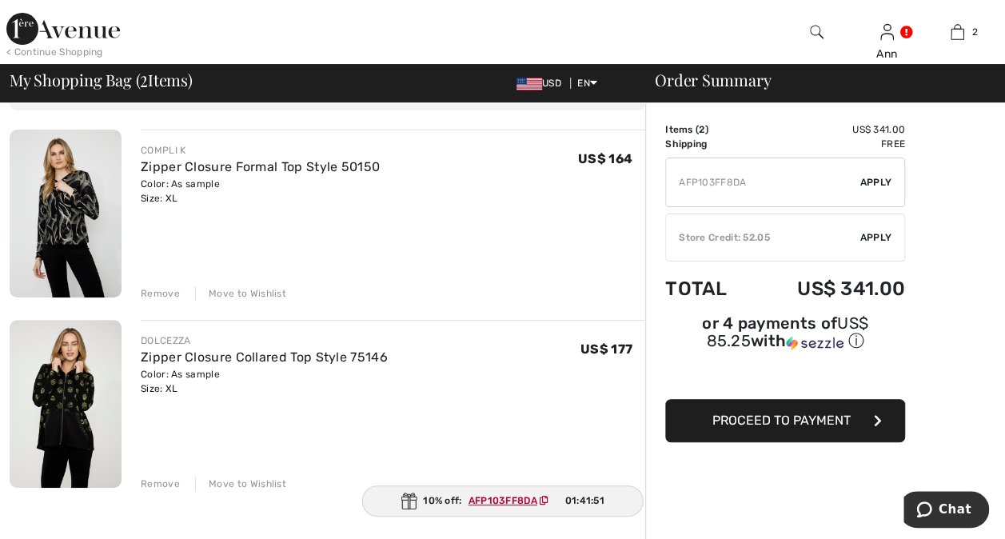
type input "AFP103FF8DA"
click at [876, 182] on span "Apply" at bounding box center [876, 182] width 32 height 14
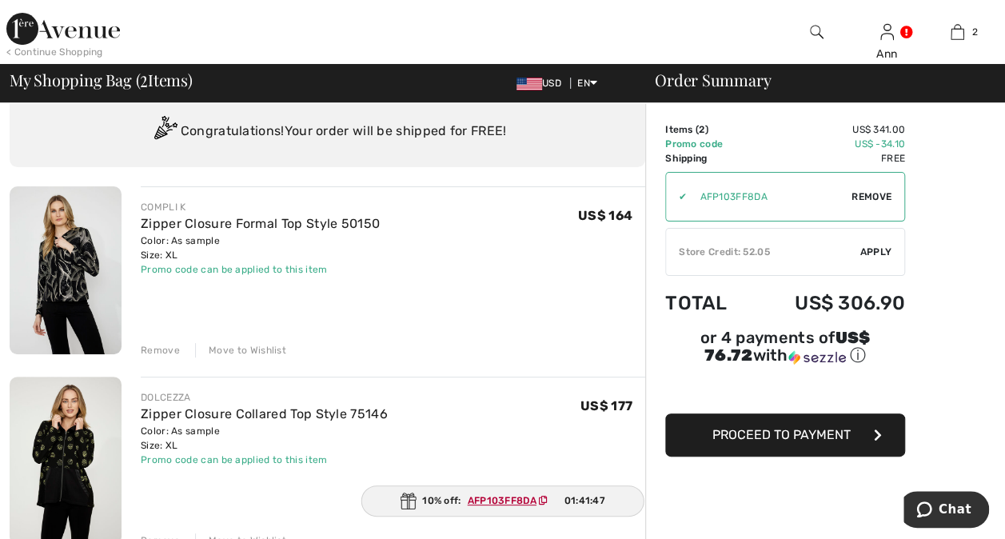
scroll to position [25, 0]
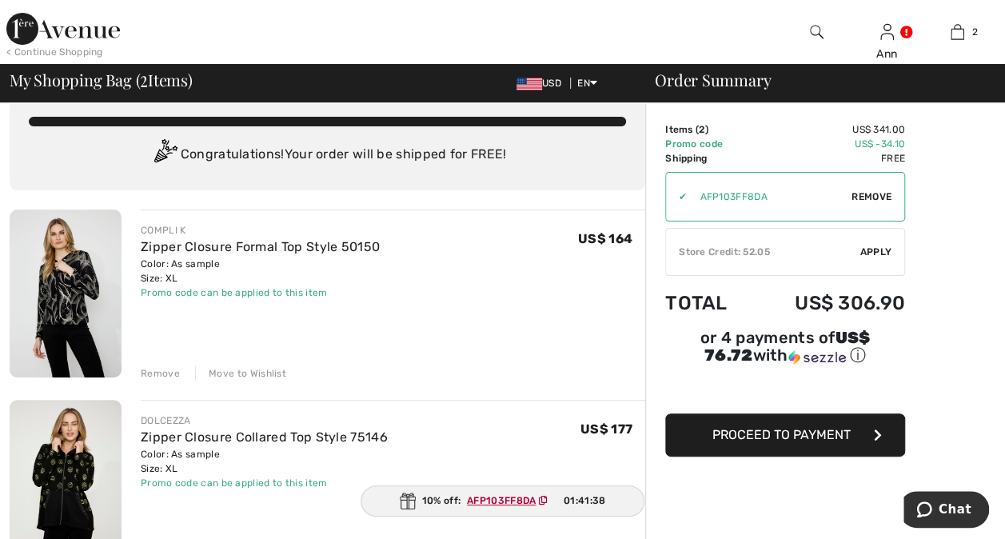
click at [875, 252] on span "Apply" at bounding box center [876, 252] width 32 height 14
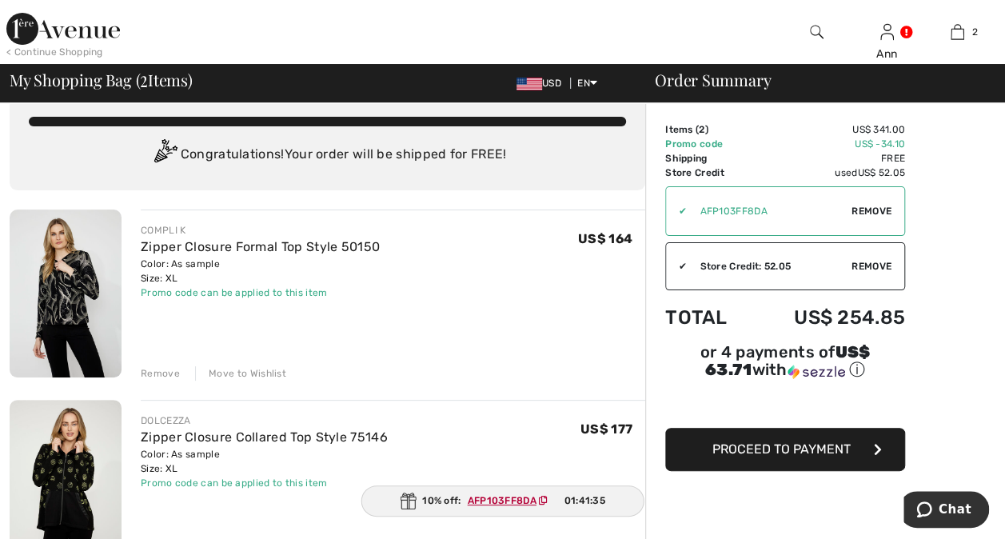
click at [802, 441] on span "Proceed to Payment" at bounding box center [781, 448] width 138 height 15
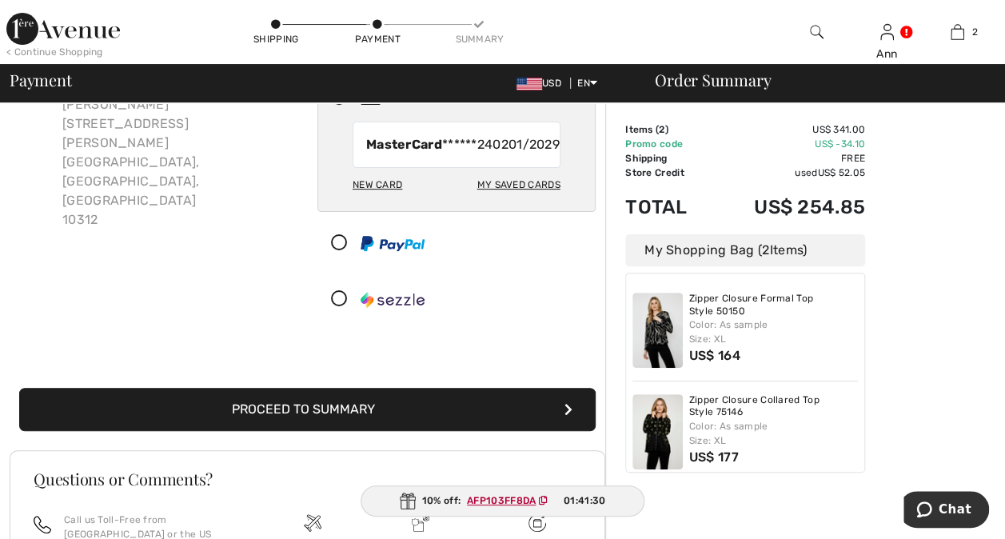
scroll to position [160, 0]
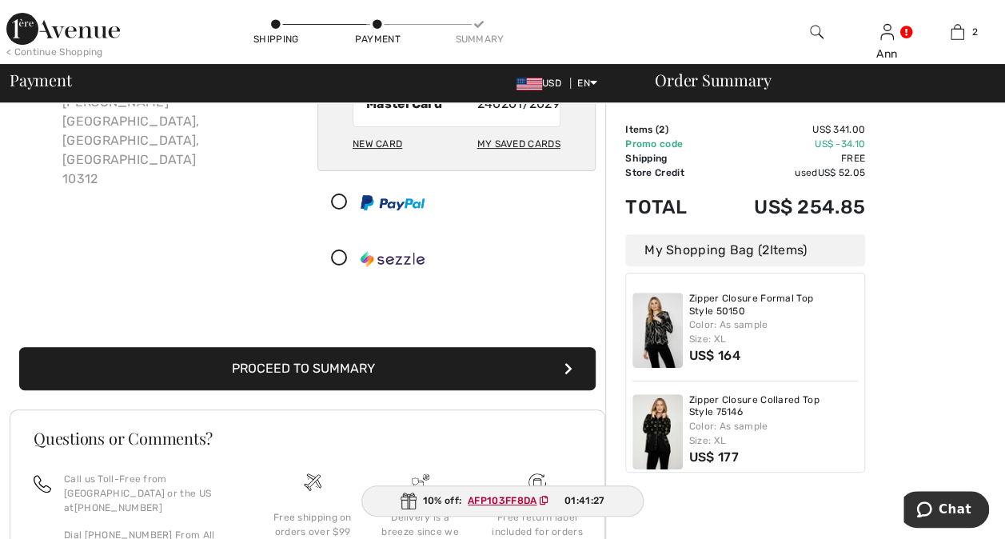
click at [331, 380] on button "Proceed to Summary" at bounding box center [307, 368] width 576 height 43
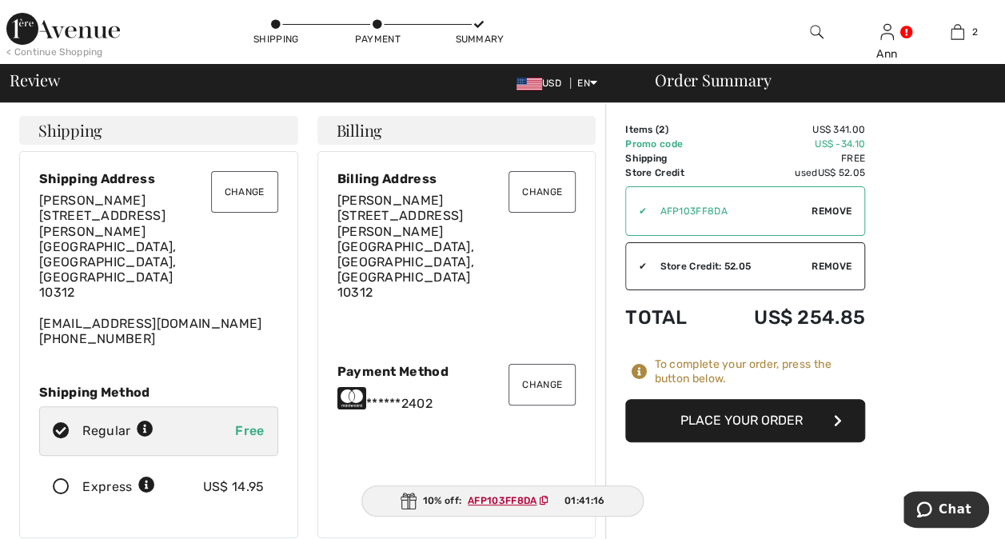
click at [761, 420] on button "Place Your Order" at bounding box center [745, 420] width 240 height 43
